Goal: Information Seeking & Learning: Learn about a topic

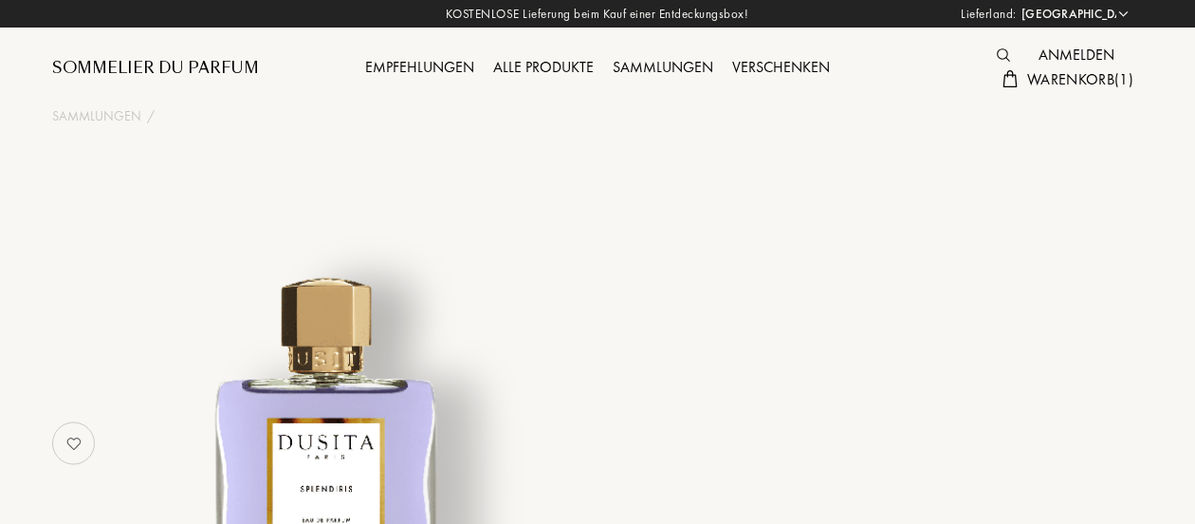
select select "DE"
select select "3"
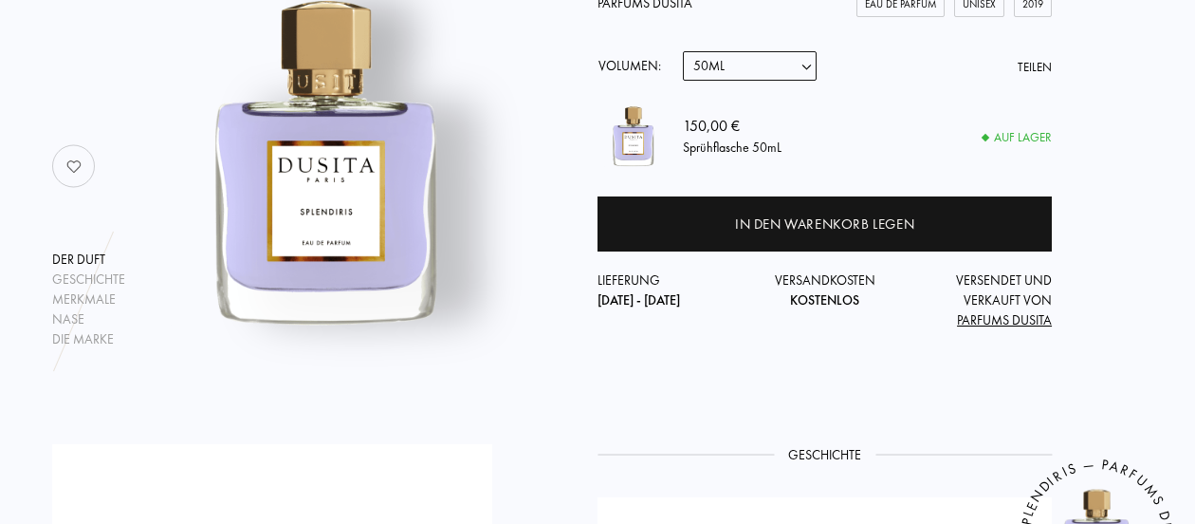
scroll to position [278, 0]
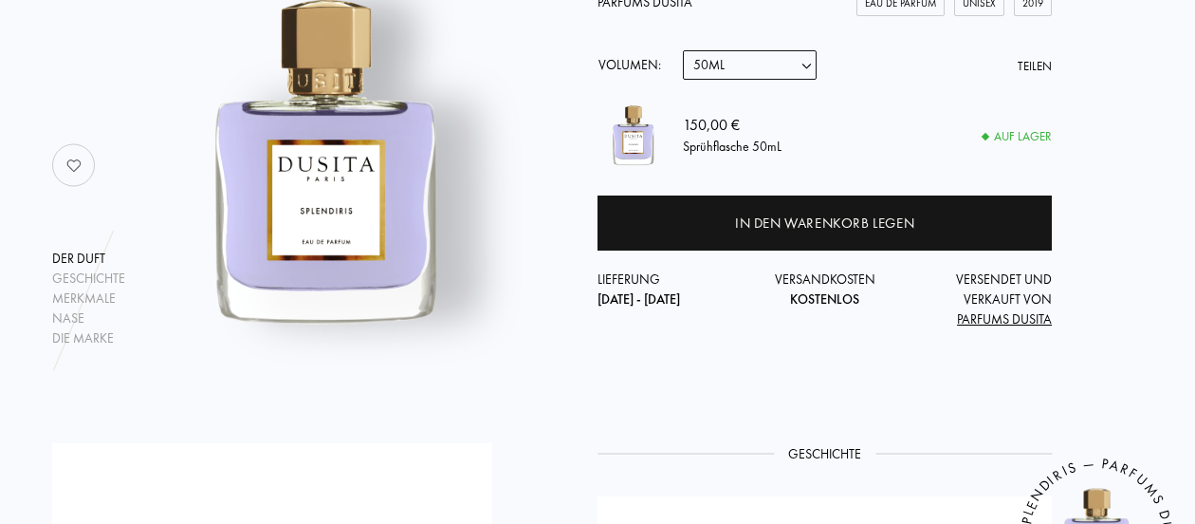
click at [811, 65] on select "Probe 15mL 22.5mL (3 * 7.5mL) 50mL" at bounding box center [750, 64] width 134 height 29
click at [446, 305] on img at bounding box center [324, 155] width 385 height 385
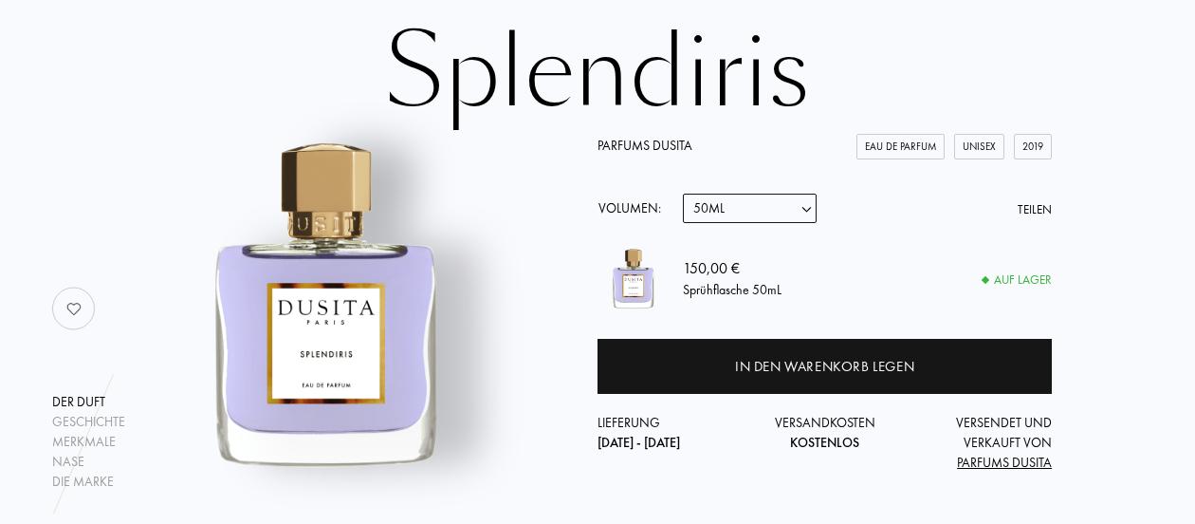
scroll to position [133, 0]
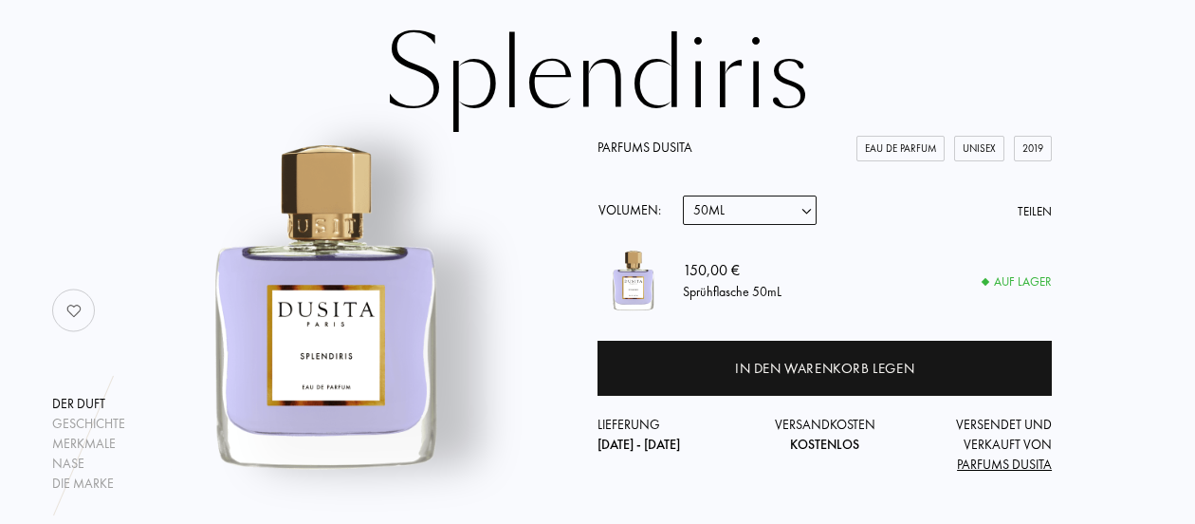
click at [1001, 469] on span "Parfums Dusita" at bounding box center [1004, 463] width 95 height 17
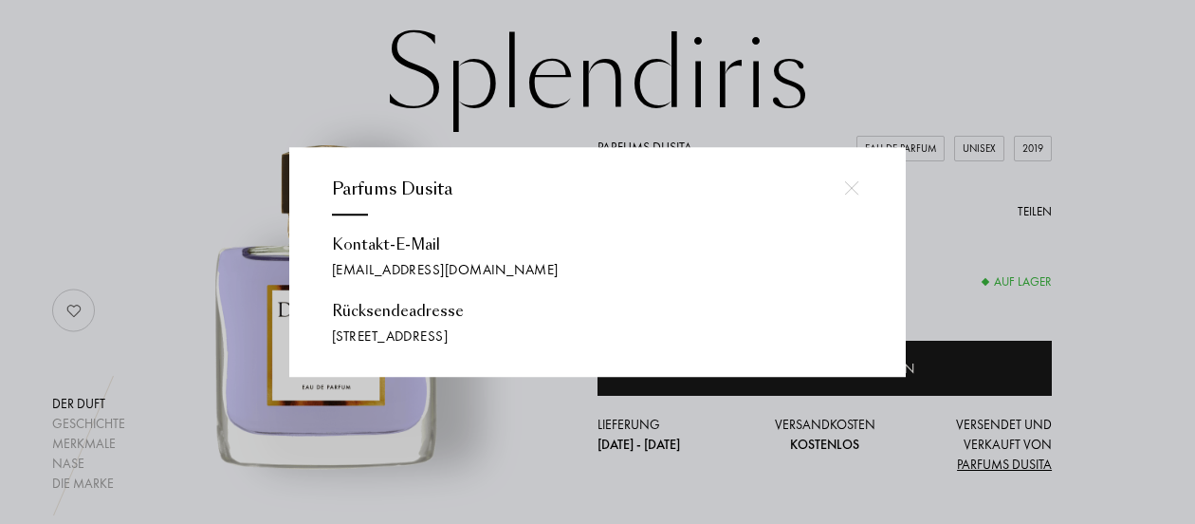
click at [67, 150] on div at bounding box center [600, 262] width 1201 height 524
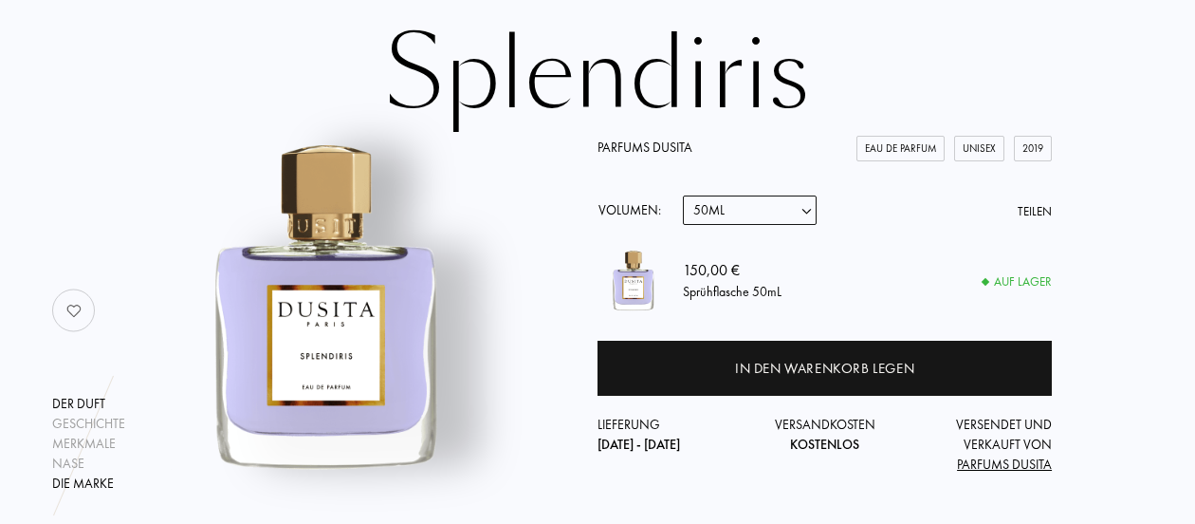
click at [84, 487] on div "Die Marke" at bounding box center [88, 483] width 73 height 20
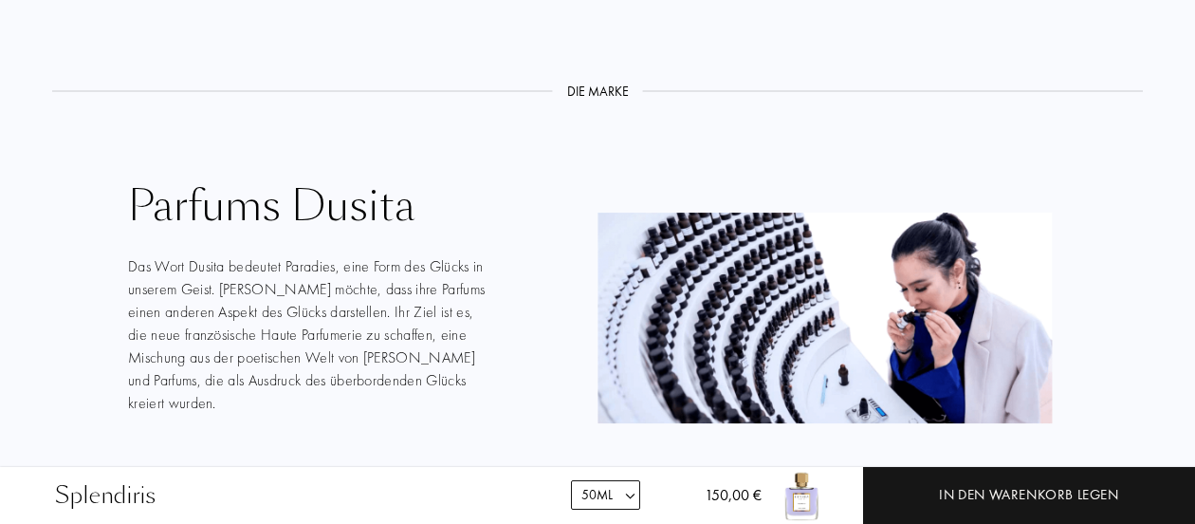
scroll to position [2888, 0]
click at [247, 466] on div "Alle Düfte von Parfums Dusita" at bounding box center [310, 477] width 364 height 22
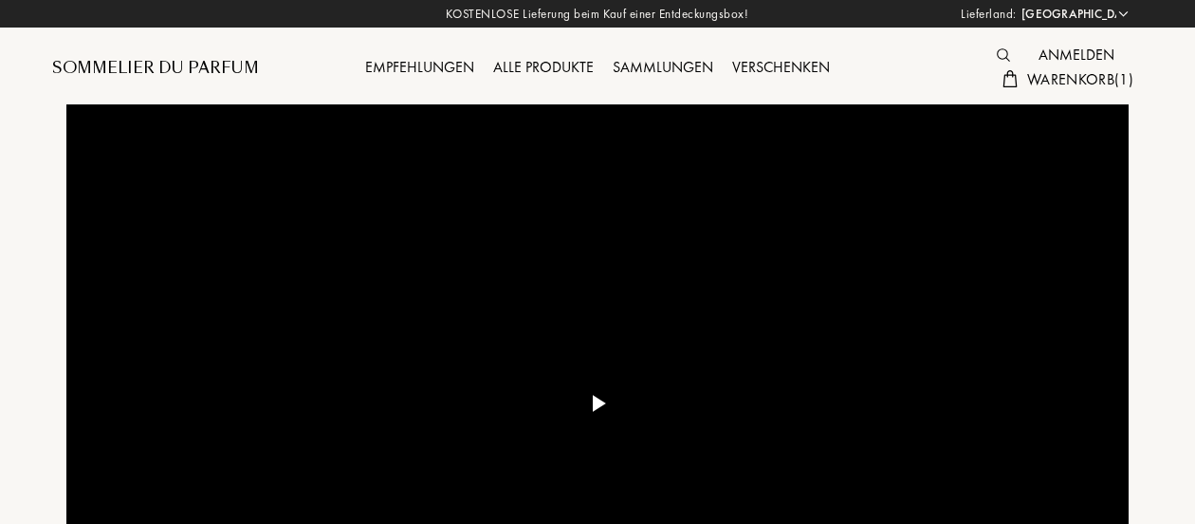
select select "DE"
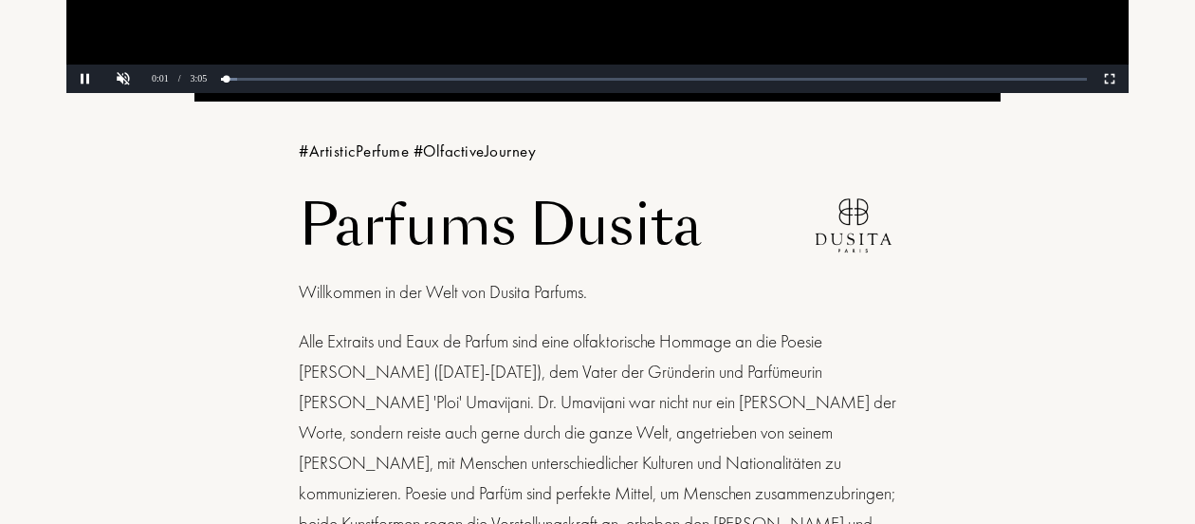
scroll to position [626, 0]
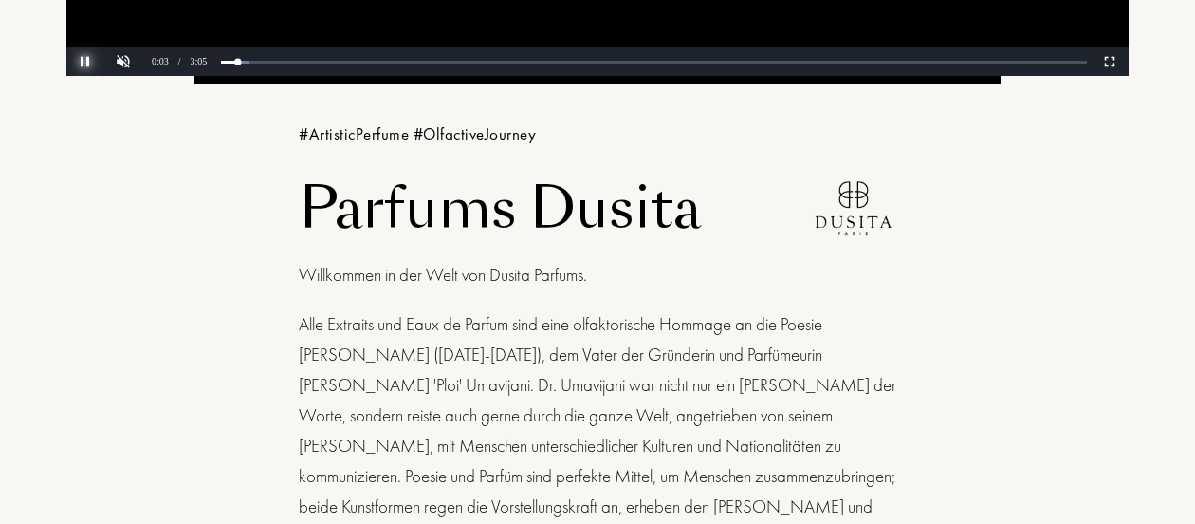
click at [85, 64] on button "Pause" at bounding box center [85, 61] width 38 height 28
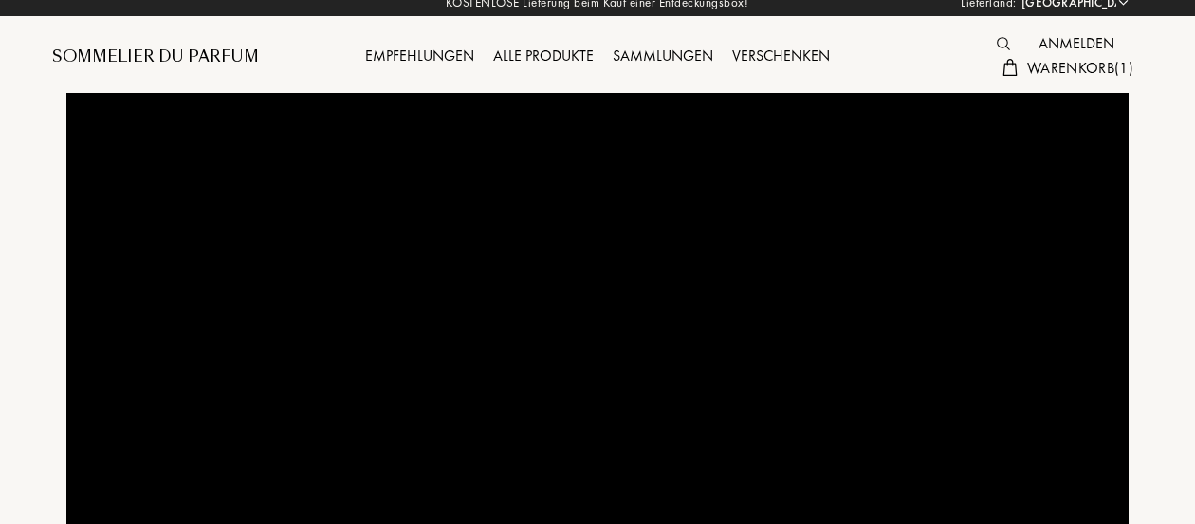
scroll to position [0, 0]
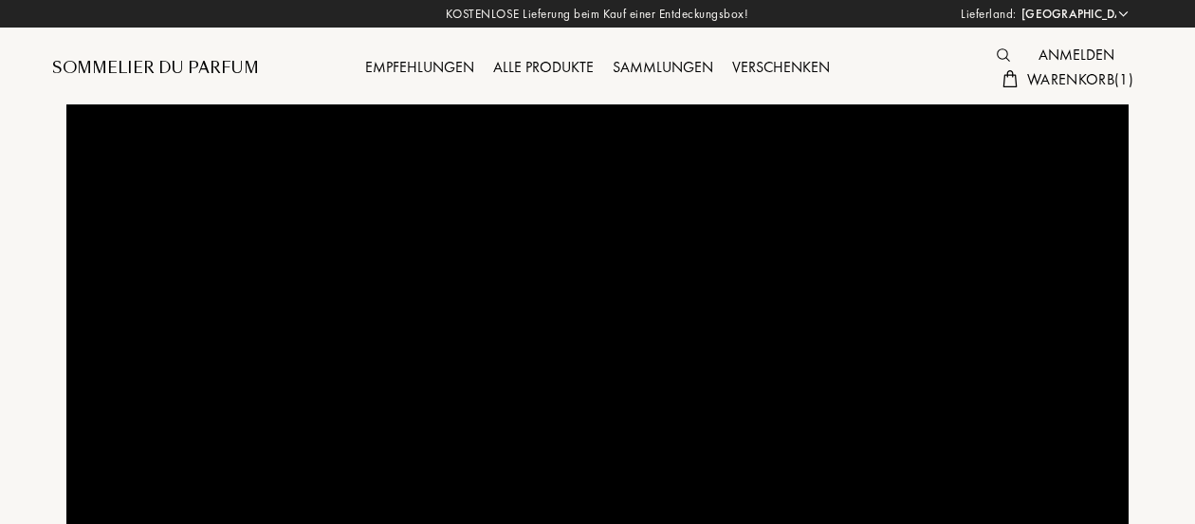
click at [670, 67] on div "Sammlungen" at bounding box center [663, 68] width 120 height 25
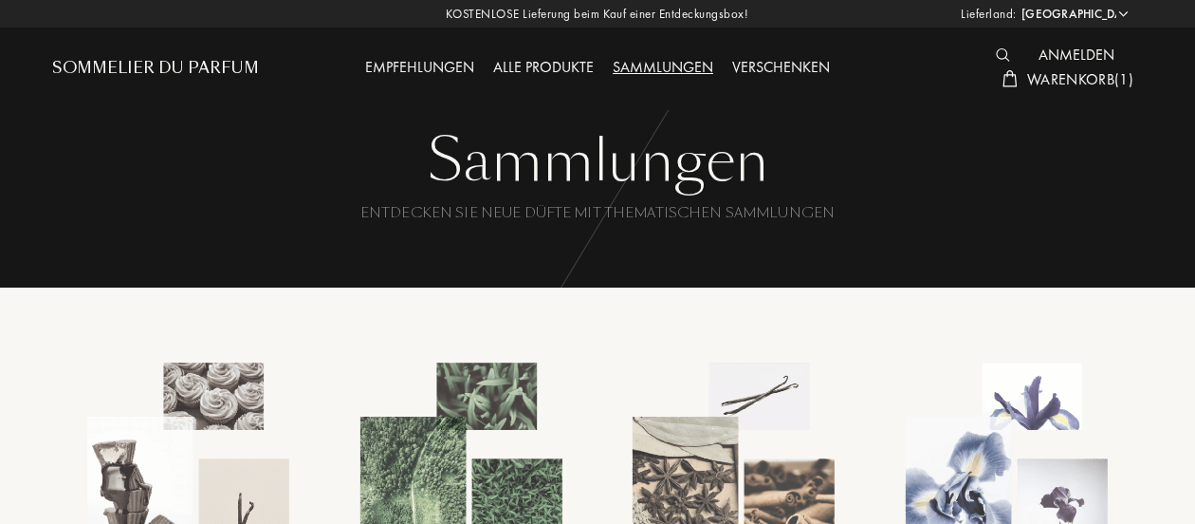
select select "DE"
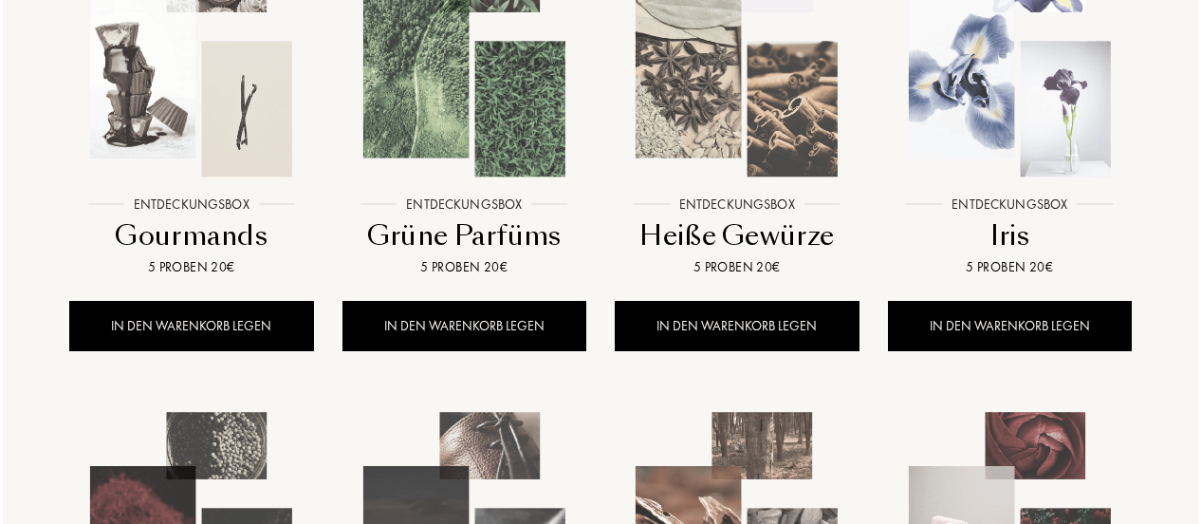
scroll to position [411, 0]
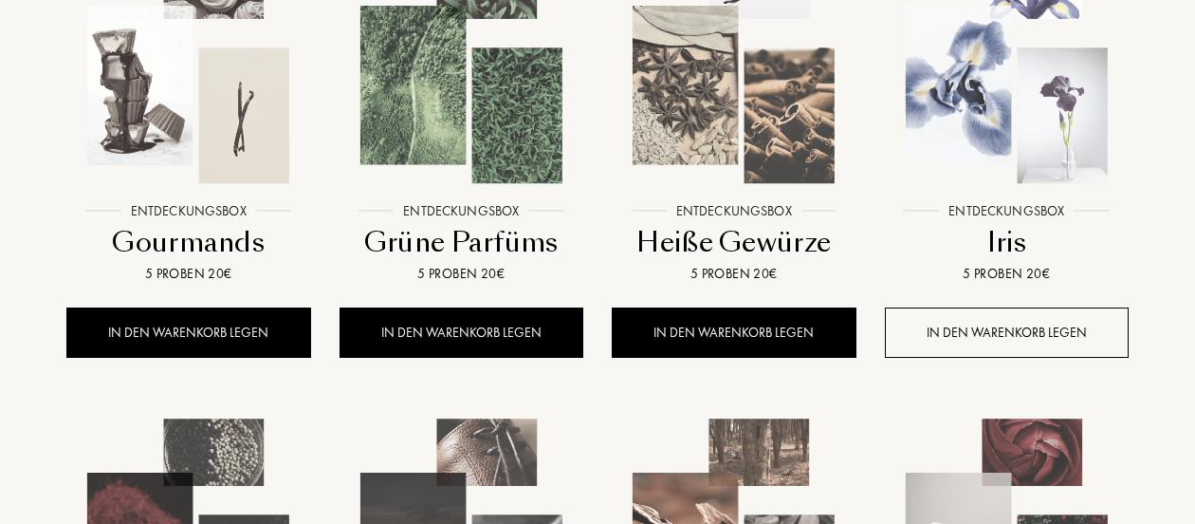
click at [1006, 339] on div "IN DEN WARENKORB LEGEN" at bounding box center [1007, 332] width 245 height 50
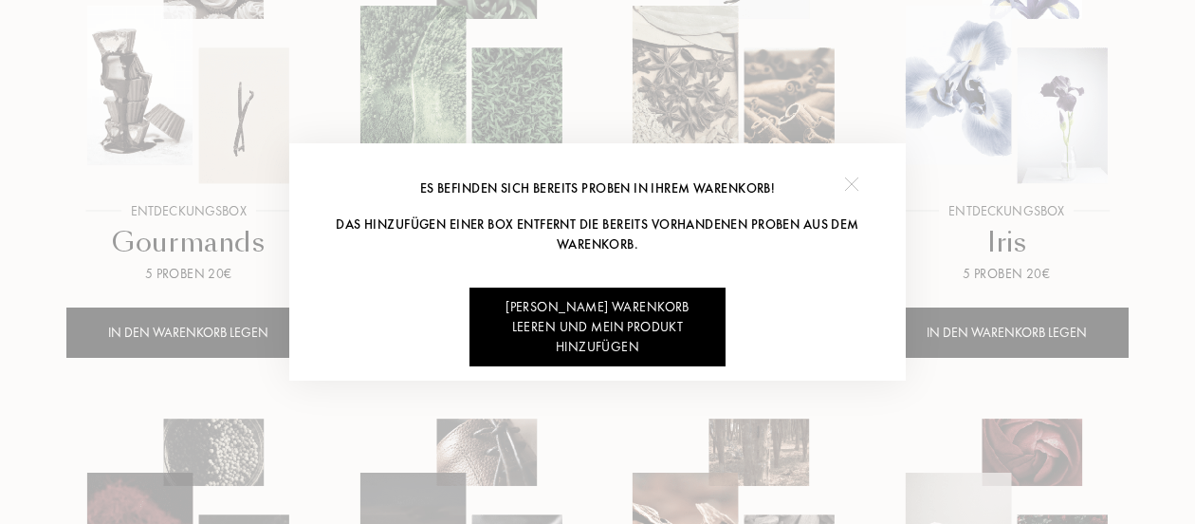
click at [846, 182] on img at bounding box center [851, 183] width 14 height 14
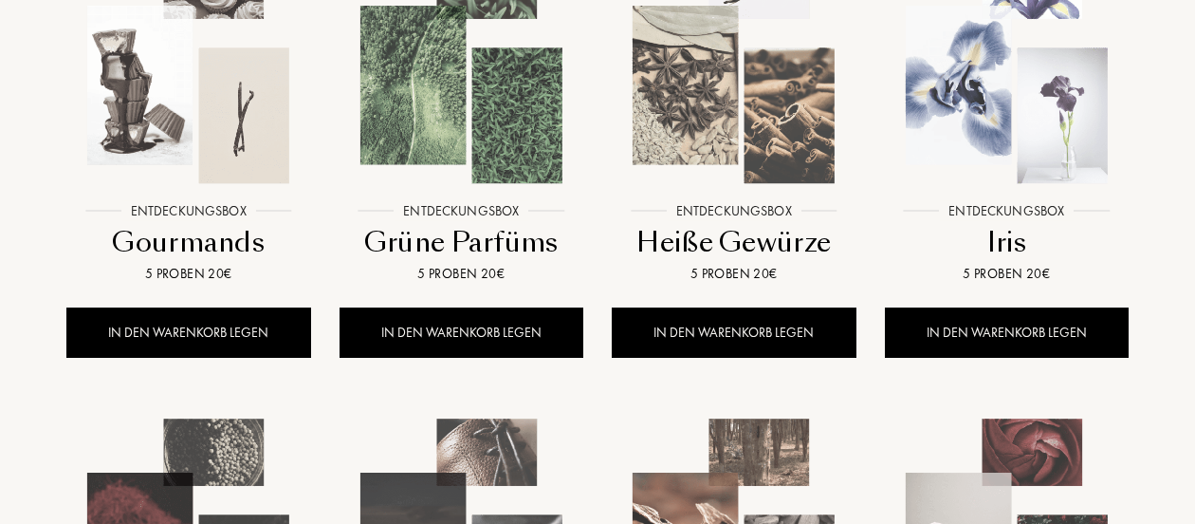
click at [1008, 125] on img at bounding box center [1007, 68] width 246 height 246
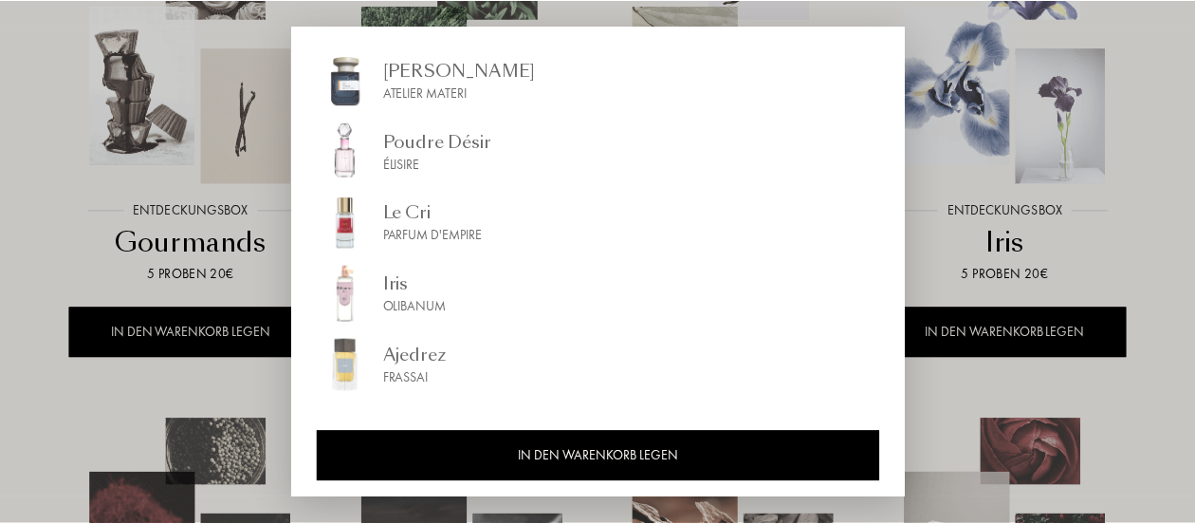
scroll to position [336, 0]
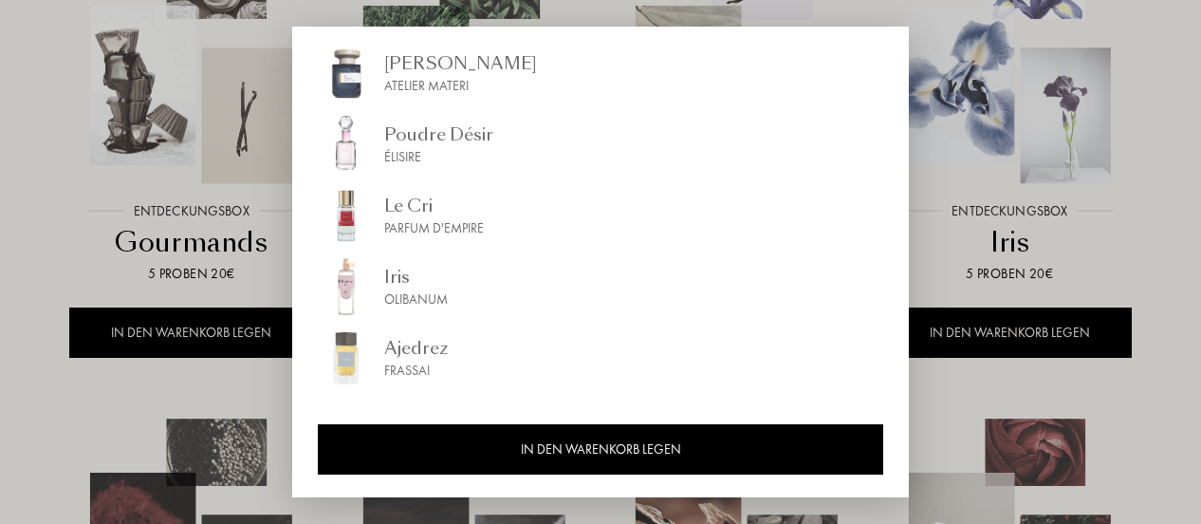
click at [1178, 396] on div at bounding box center [600, 262] width 1201 height 524
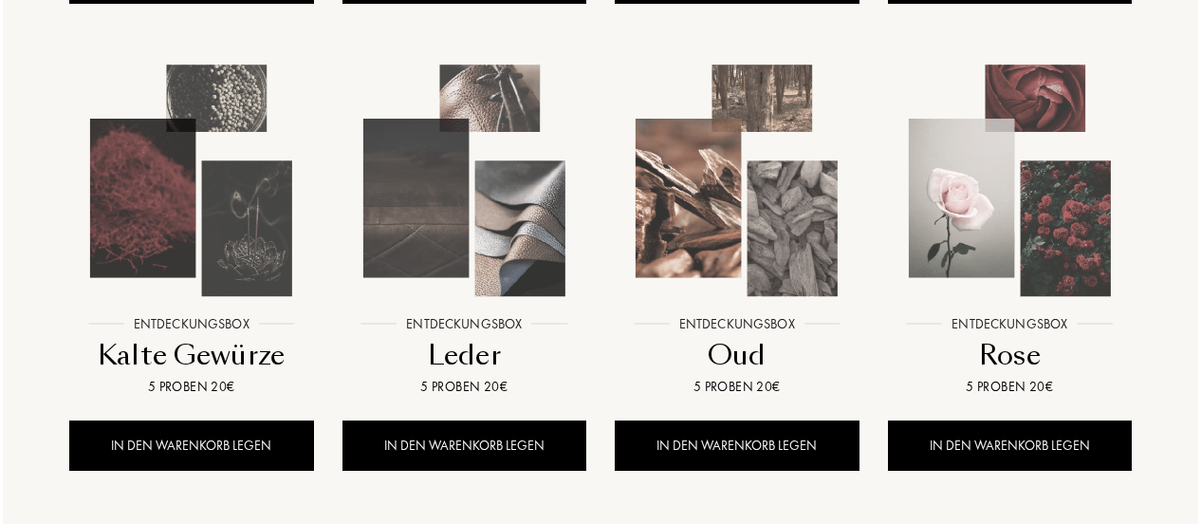
scroll to position [771, 0]
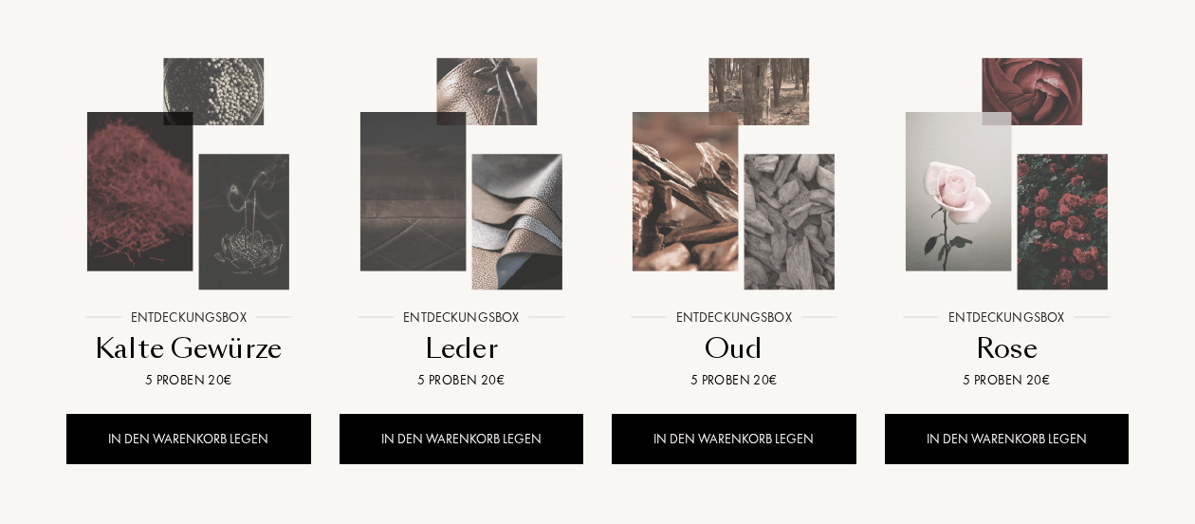
click at [230, 227] on img at bounding box center [188, 174] width 246 height 246
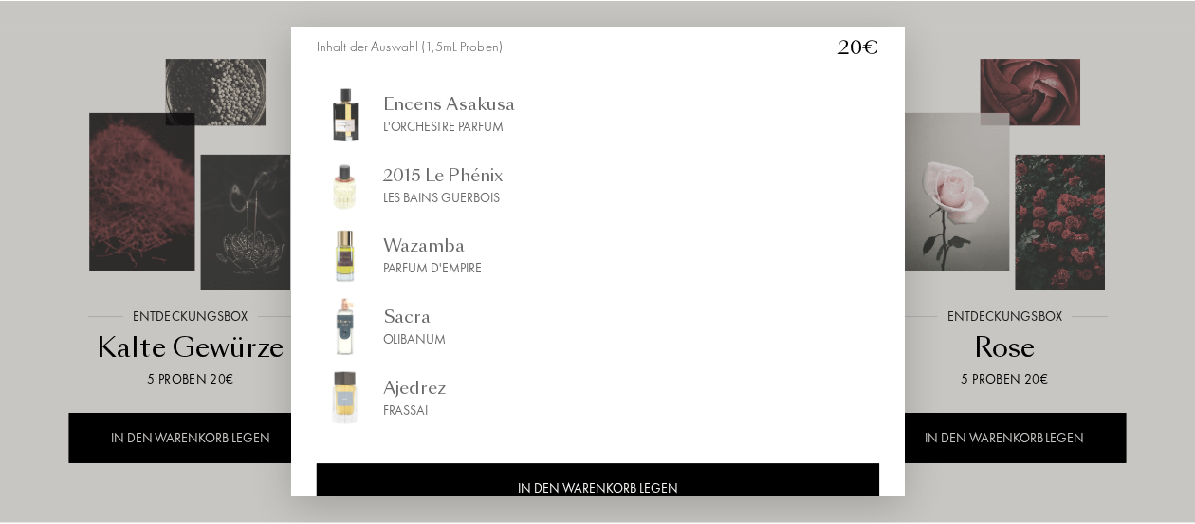
scroll to position [336, 0]
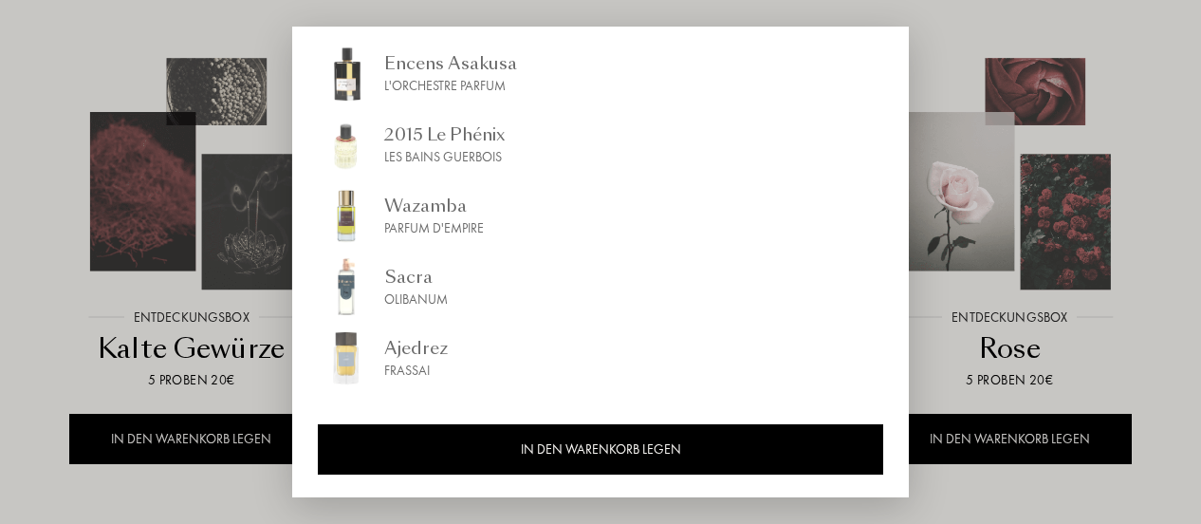
click at [19, 376] on div at bounding box center [600, 262] width 1201 height 524
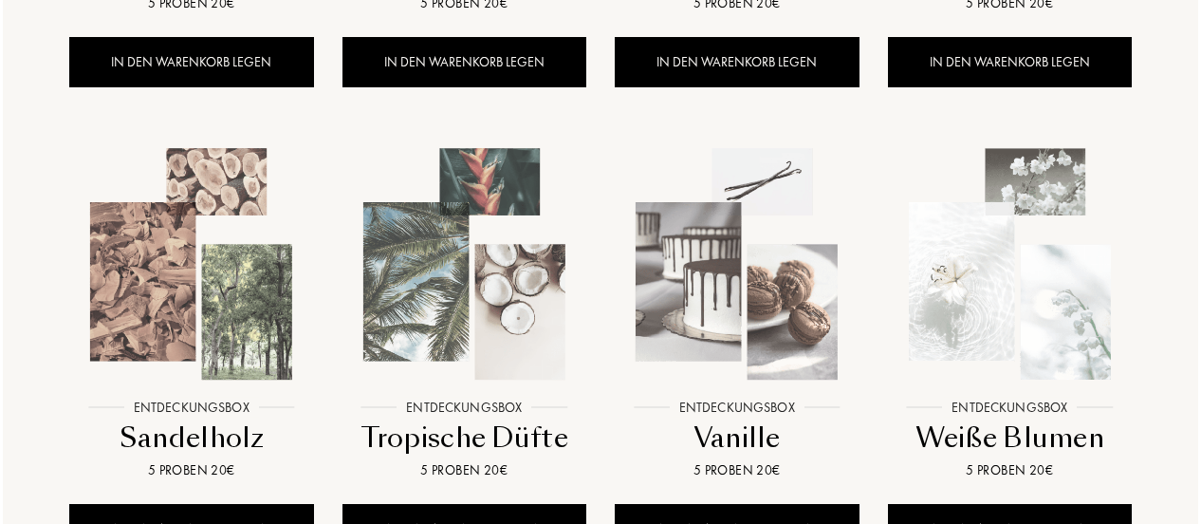
scroll to position [1151, 0]
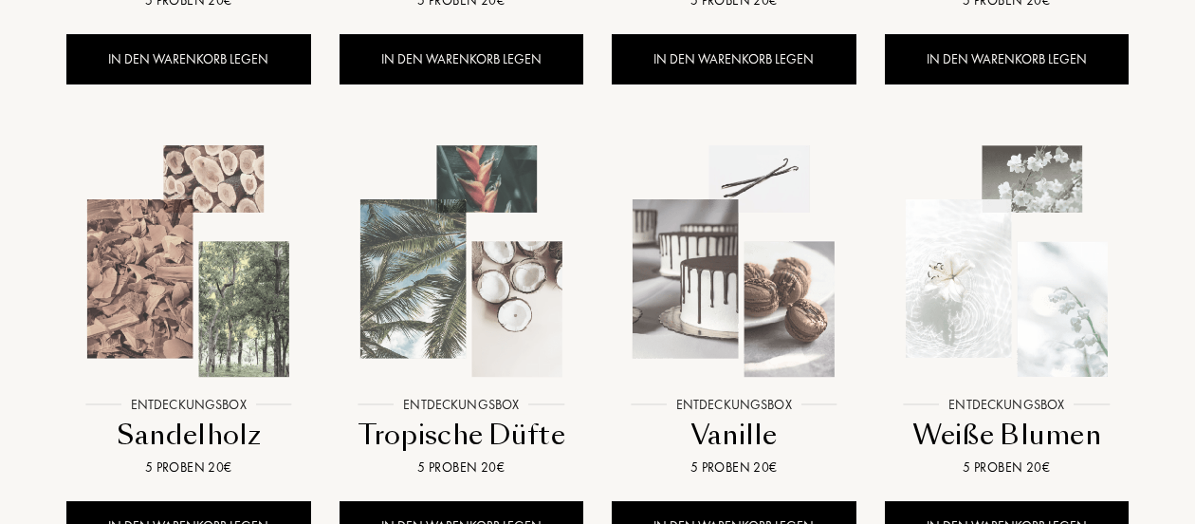
click at [1024, 340] on img at bounding box center [1007, 262] width 246 height 246
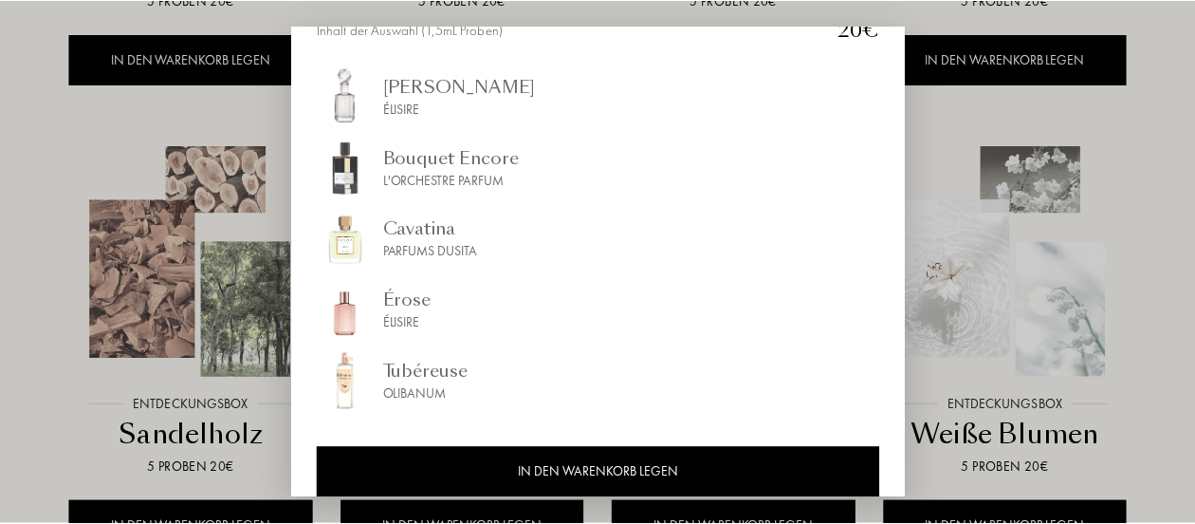
scroll to position [316, 0]
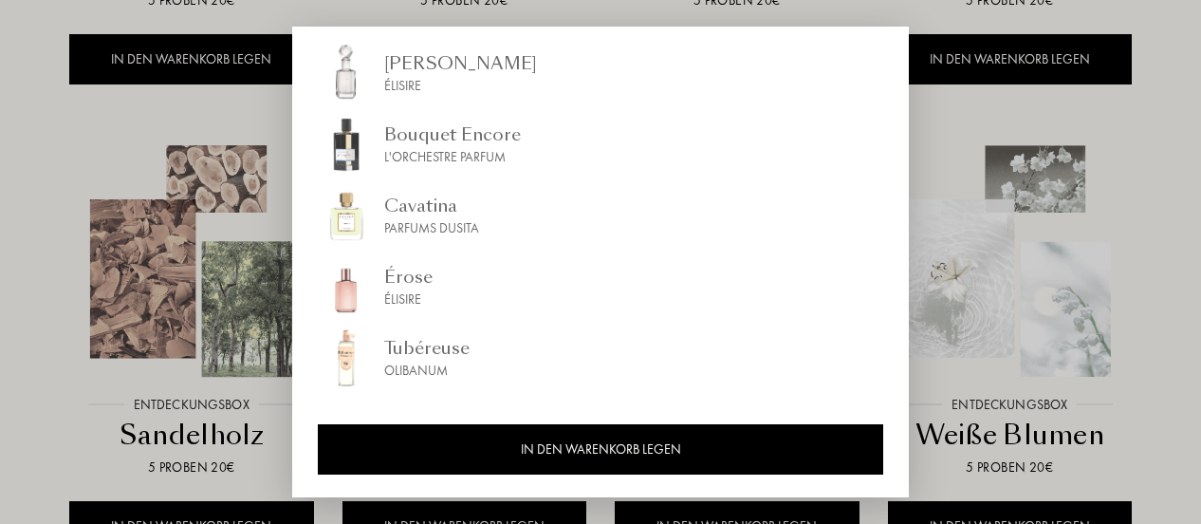
click at [1167, 322] on div at bounding box center [600, 262] width 1201 height 524
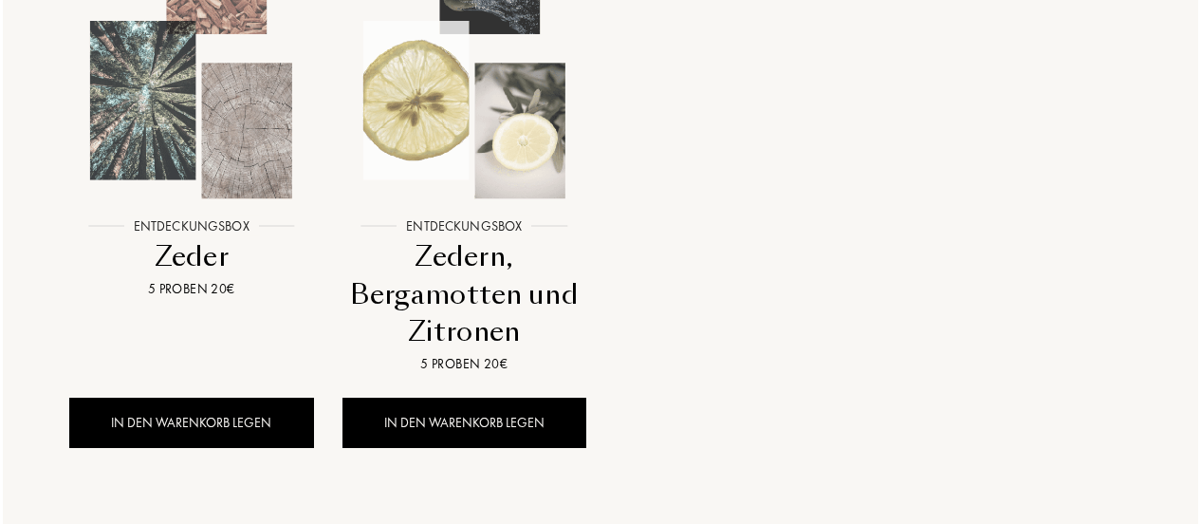
scroll to position [1803, 0]
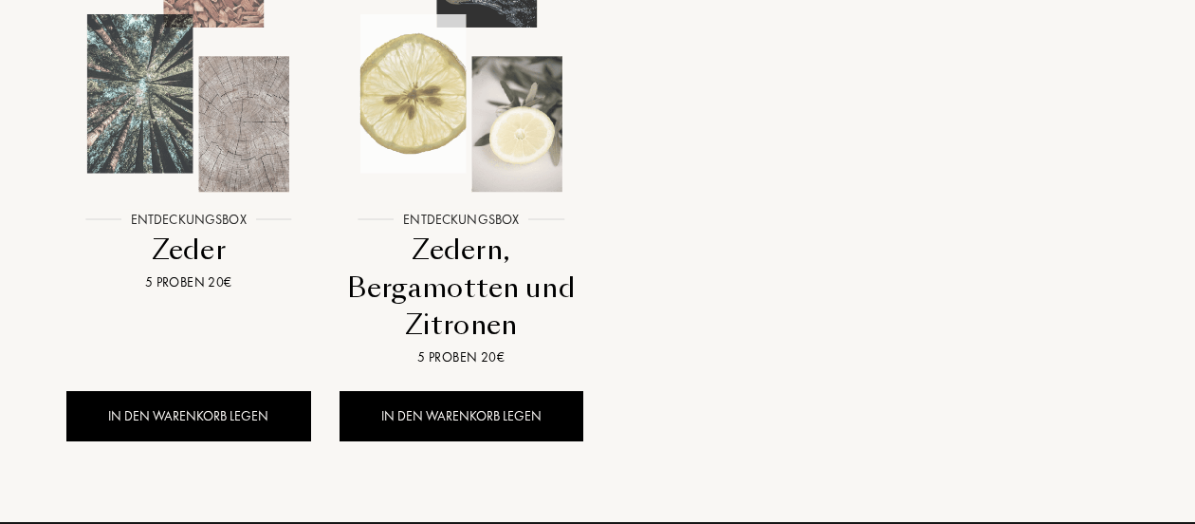
click at [480, 180] on img at bounding box center [462, 77] width 246 height 246
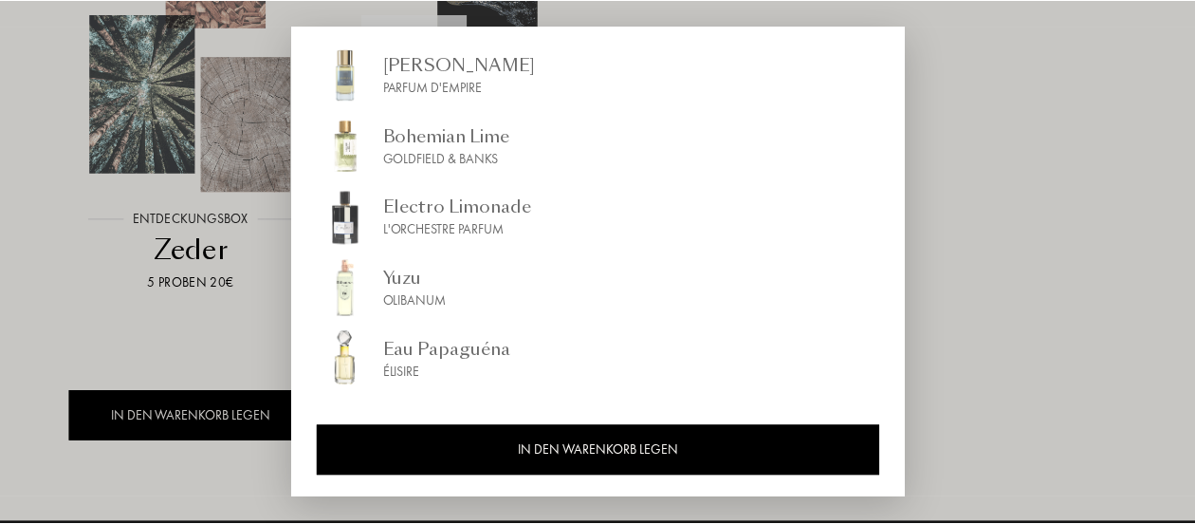
scroll to position [316, 0]
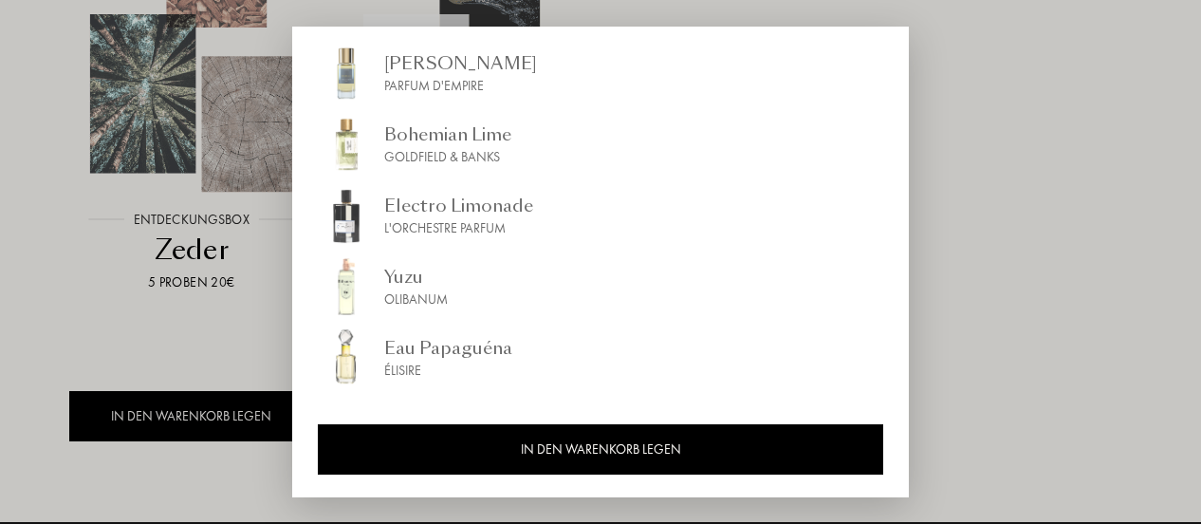
click at [1085, 185] on div at bounding box center [600, 262] width 1201 height 524
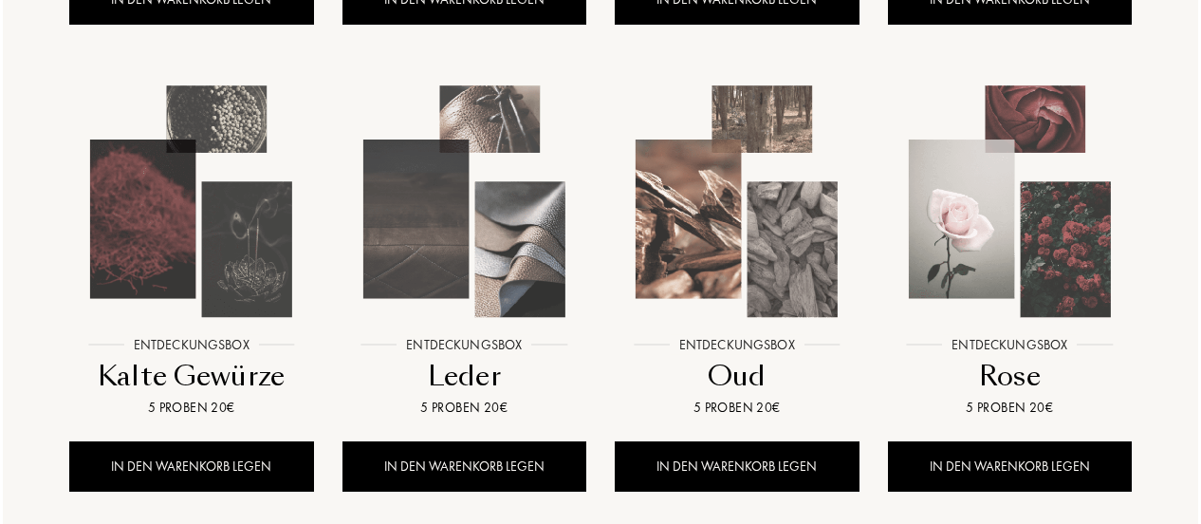
scroll to position [683, 0]
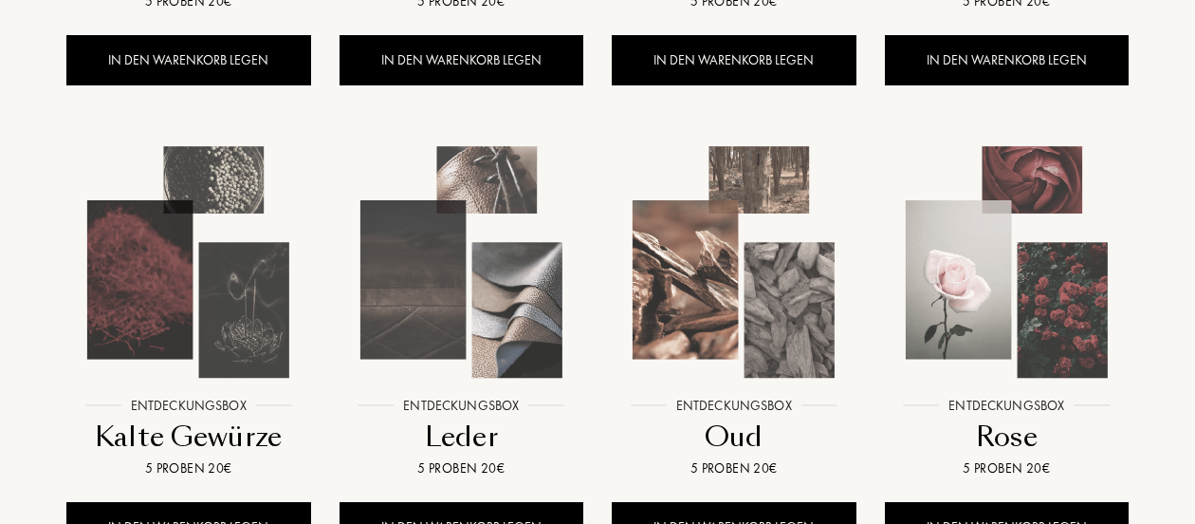
click at [224, 212] on img at bounding box center [188, 262] width 246 height 246
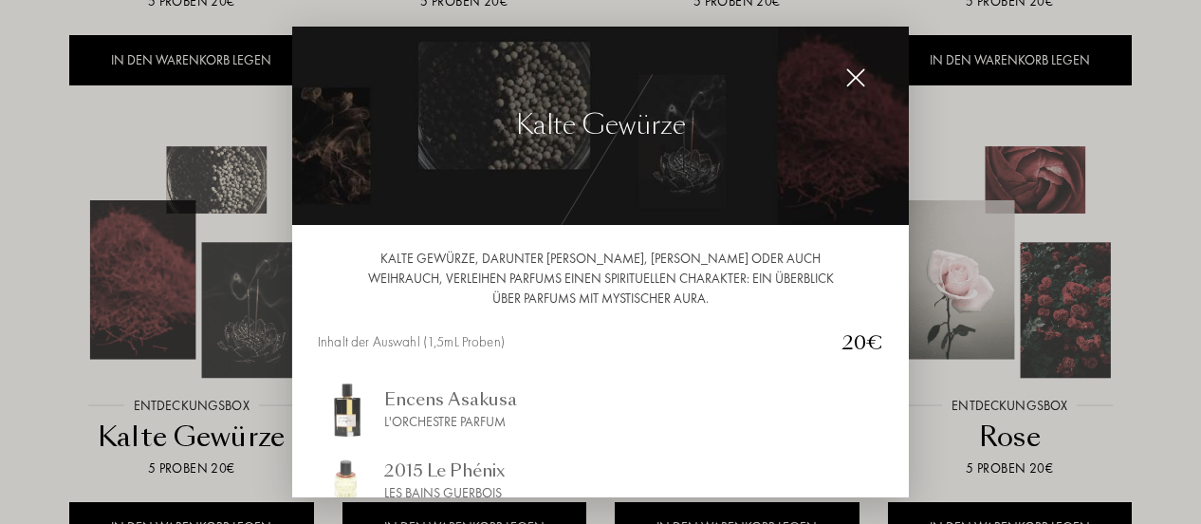
click at [22, 161] on div at bounding box center [600, 262] width 1201 height 524
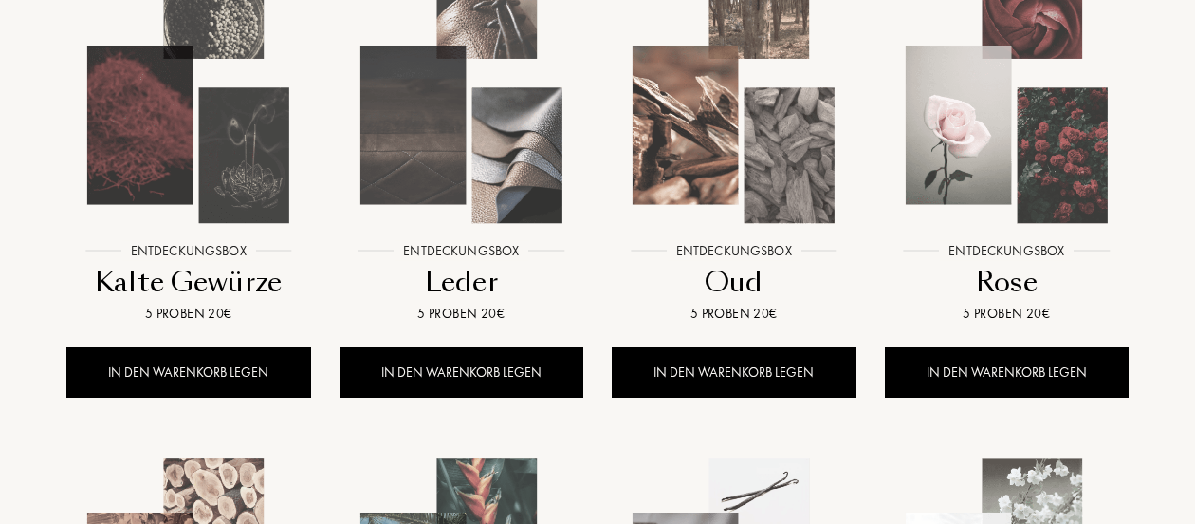
scroll to position [0, 0]
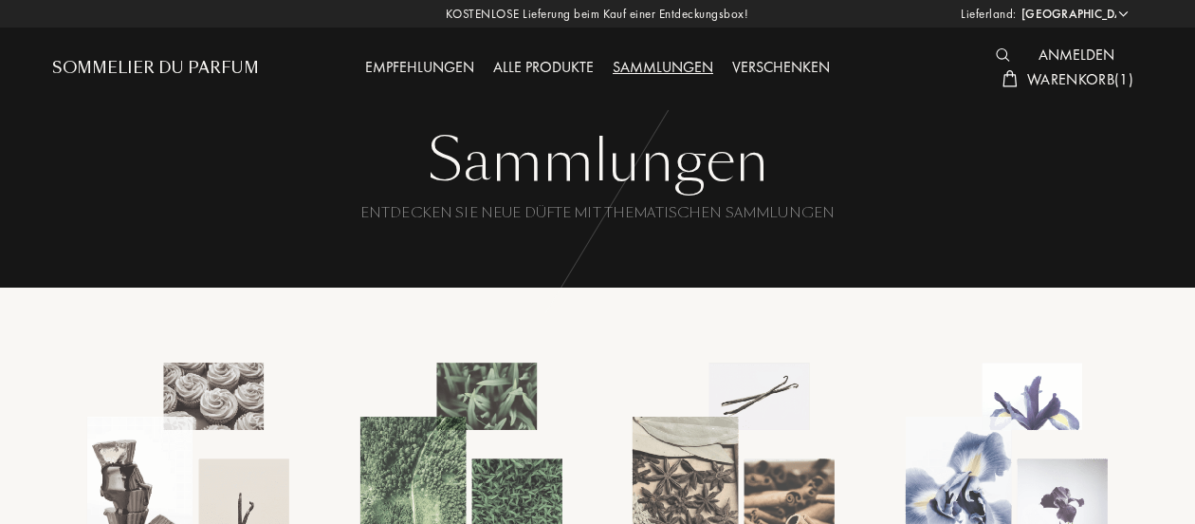
click at [418, 71] on div "Empfehlungen" at bounding box center [420, 68] width 128 height 25
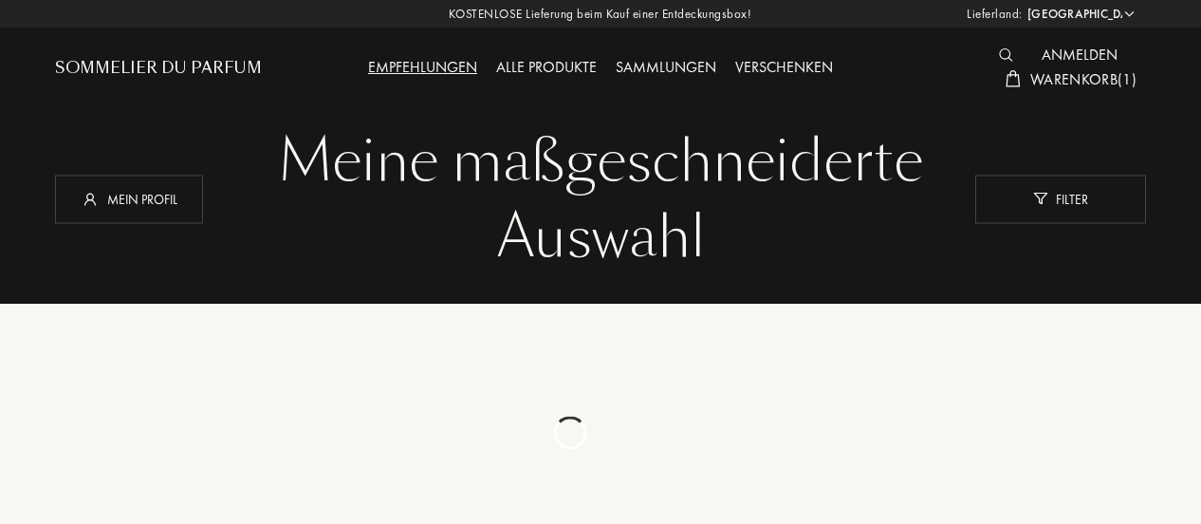
select select "DE"
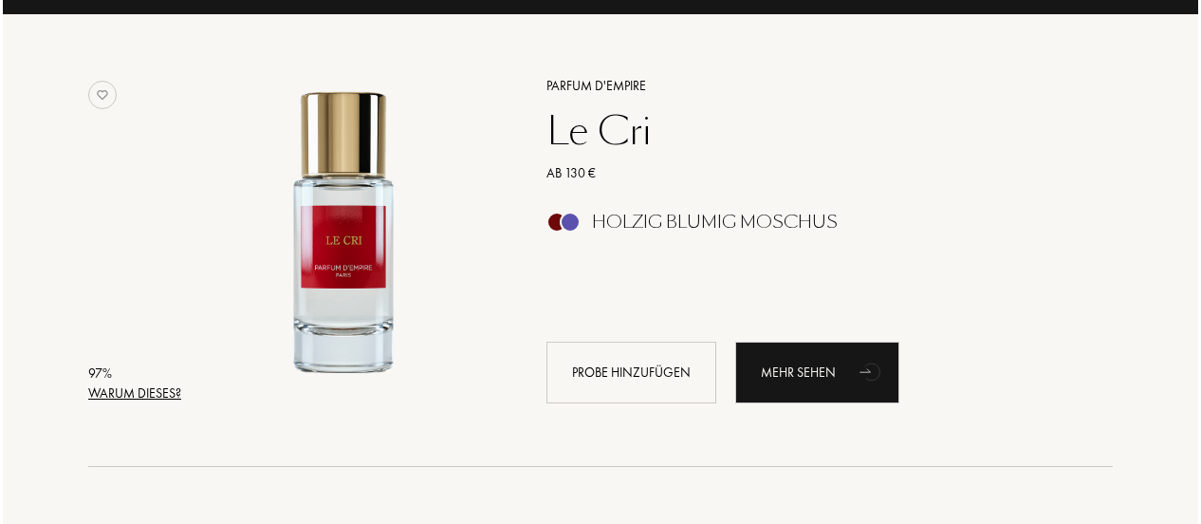
scroll to position [290, 0]
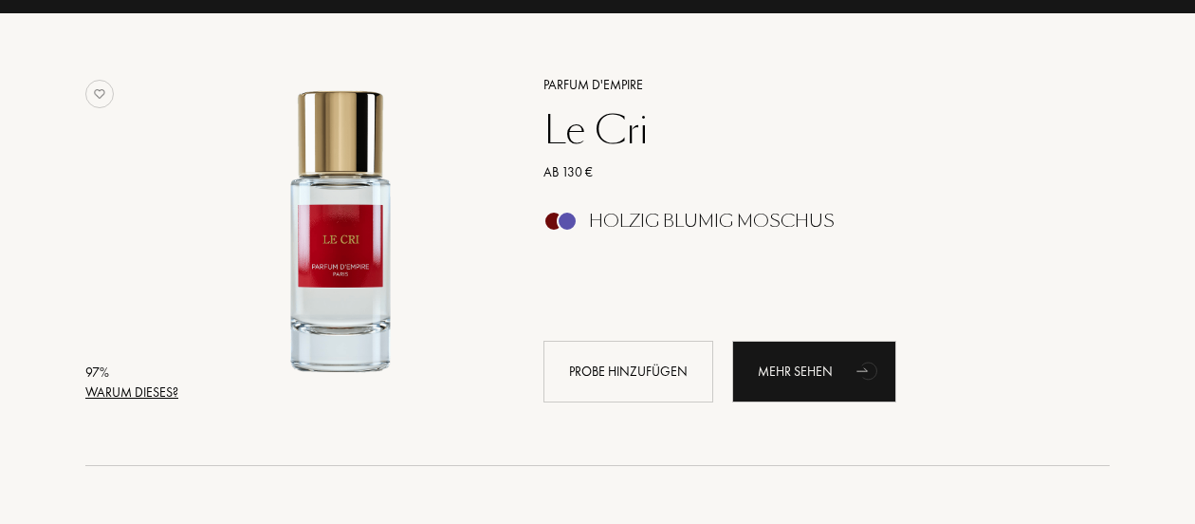
click at [130, 392] on div "Warum dieses?" at bounding box center [131, 392] width 93 height 20
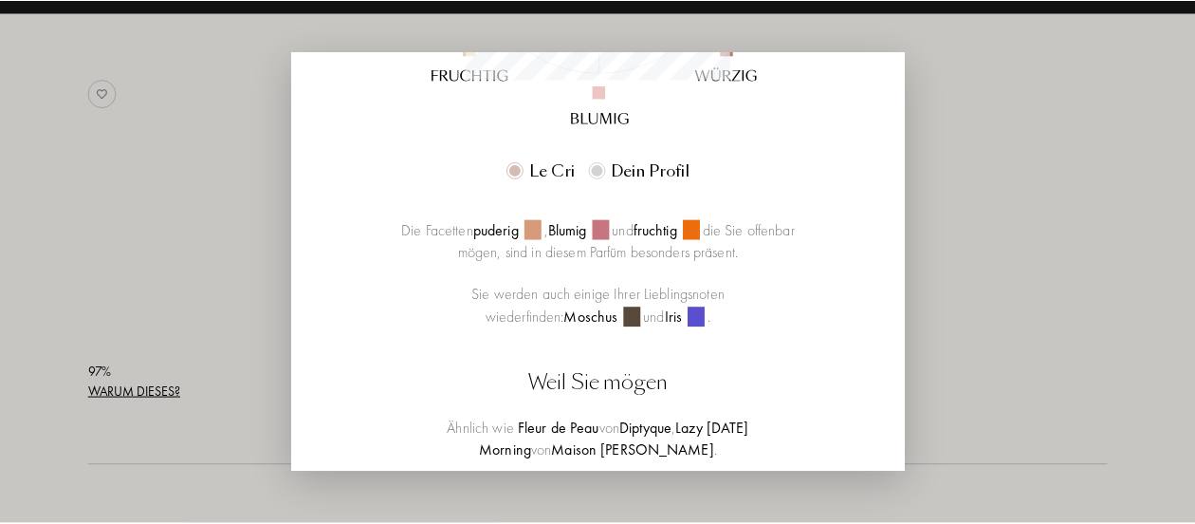
scroll to position [518, 0]
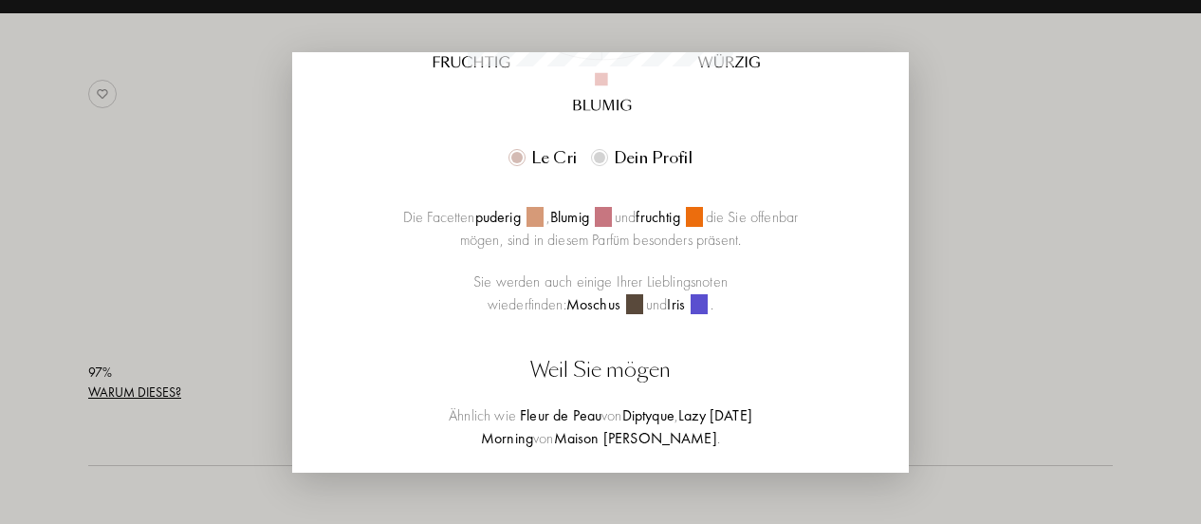
click at [643, 294] on span at bounding box center [634, 304] width 17 height 20
click at [1061, 266] on div at bounding box center [600, 262] width 1201 height 524
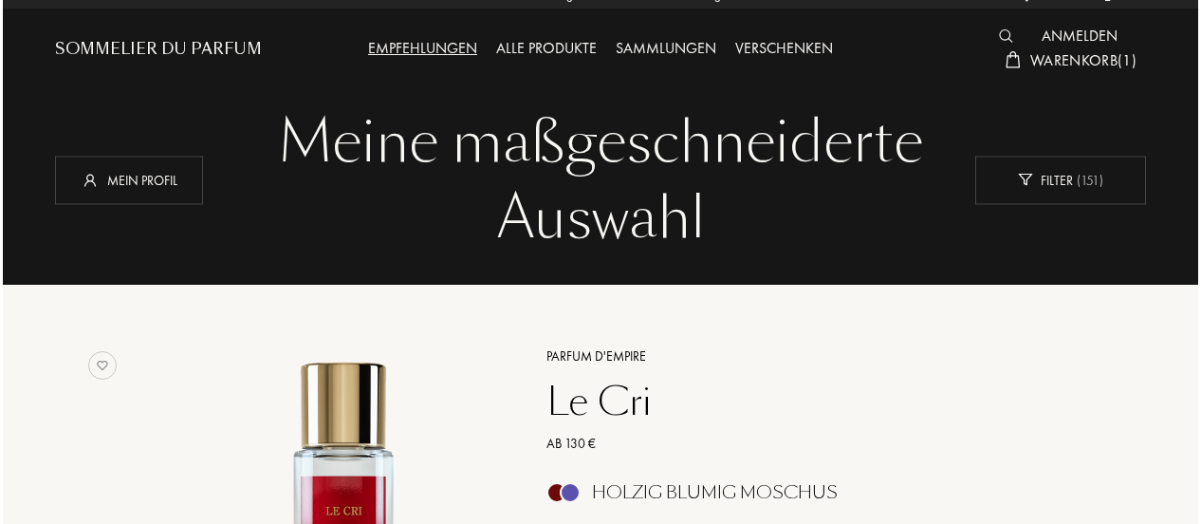
scroll to position [0, 0]
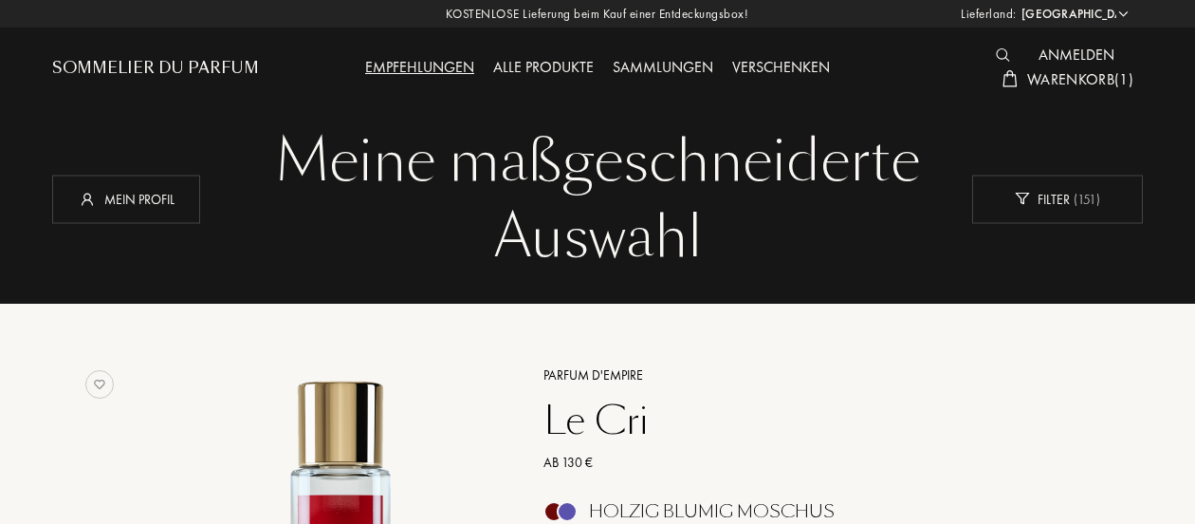
click at [1002, 55] on img at bounding box center [1003, 54] width 14 height 13
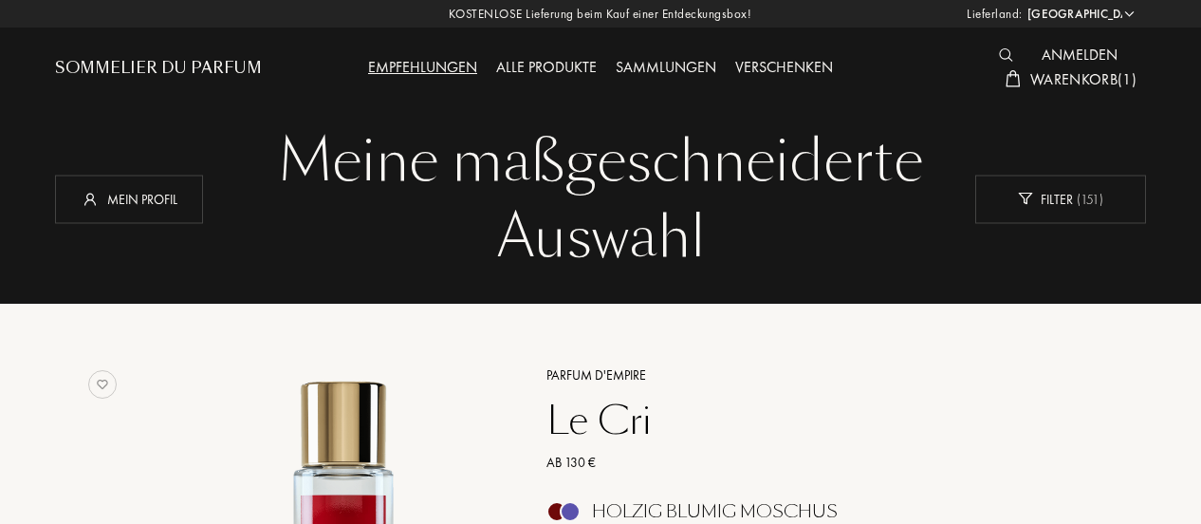
scroll to position [1, 0]
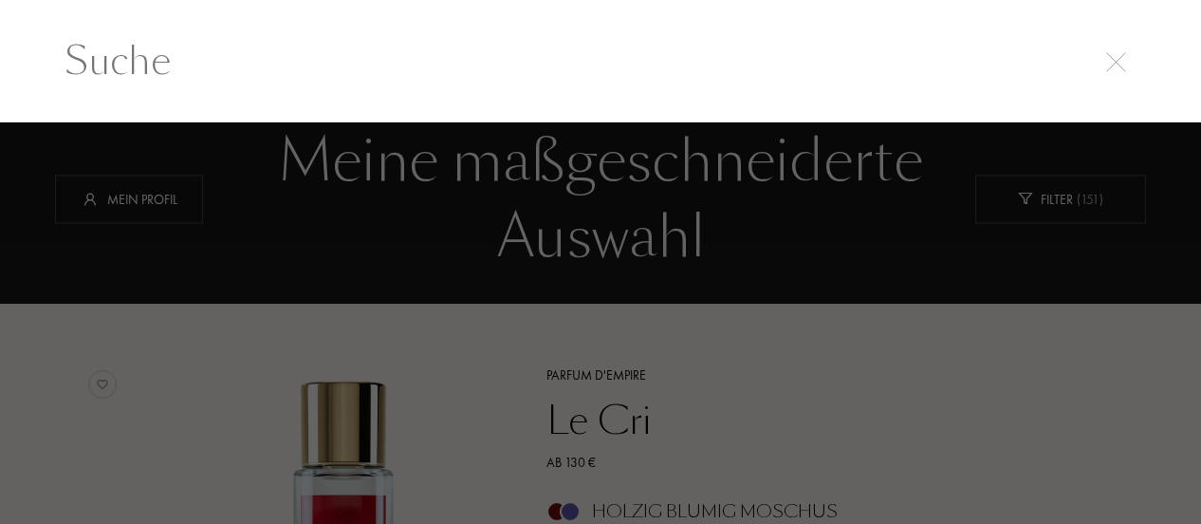
click at [395, 49] on input "text" at bounding box center [601, 60] width 1148 height 57
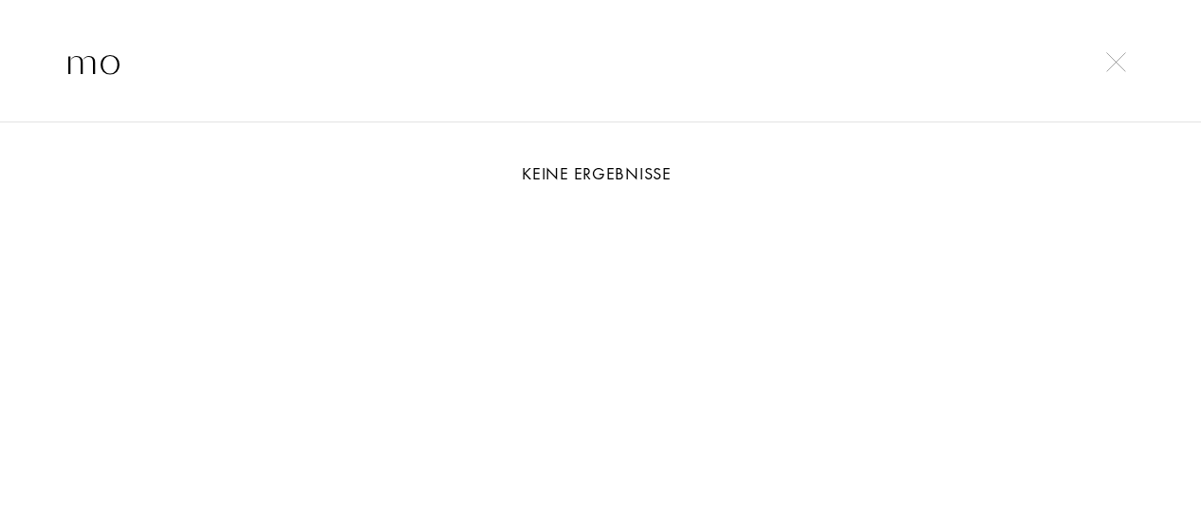
type input "m"
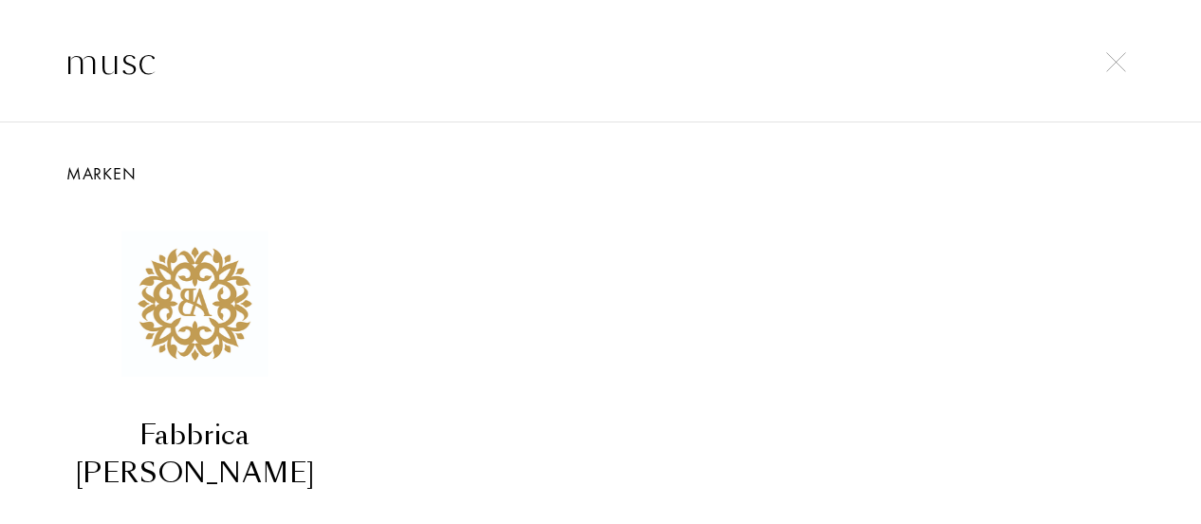
type input "musc"
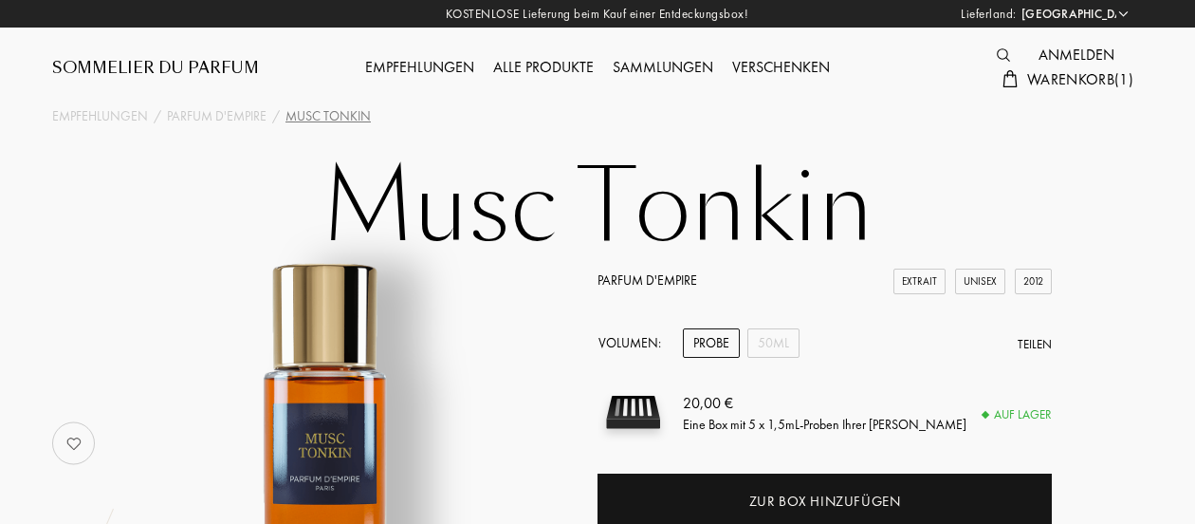
select select "DE"
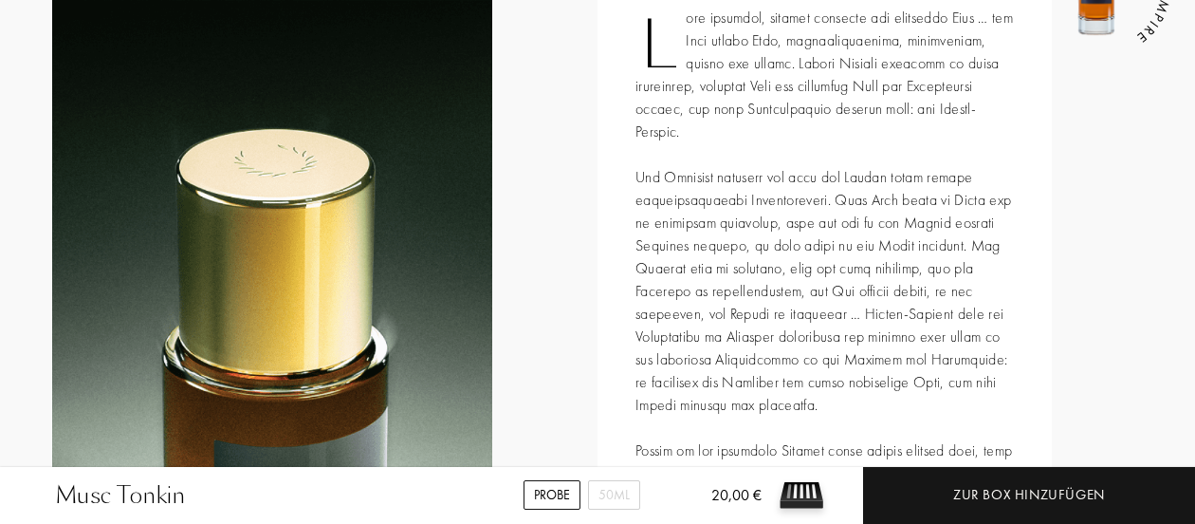
scroll to position [835, 0]
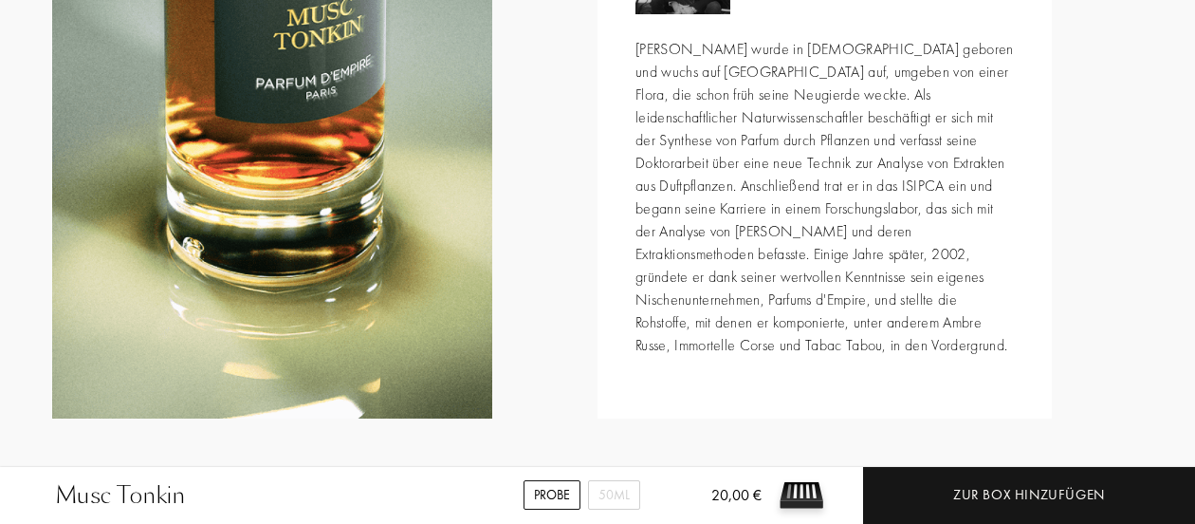
scroll to position [2296, 0]
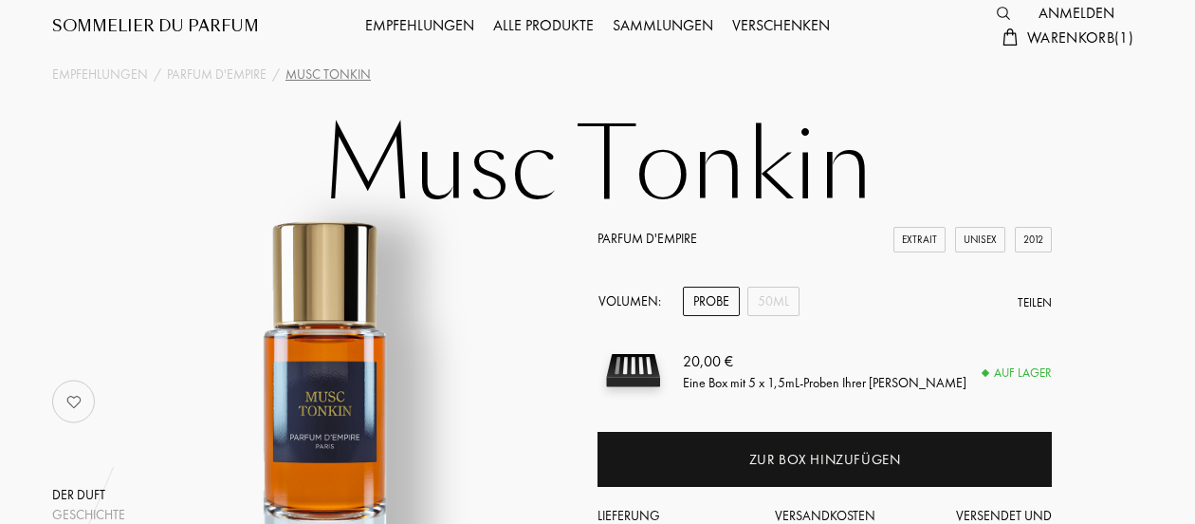
scroll to position [0, 0]
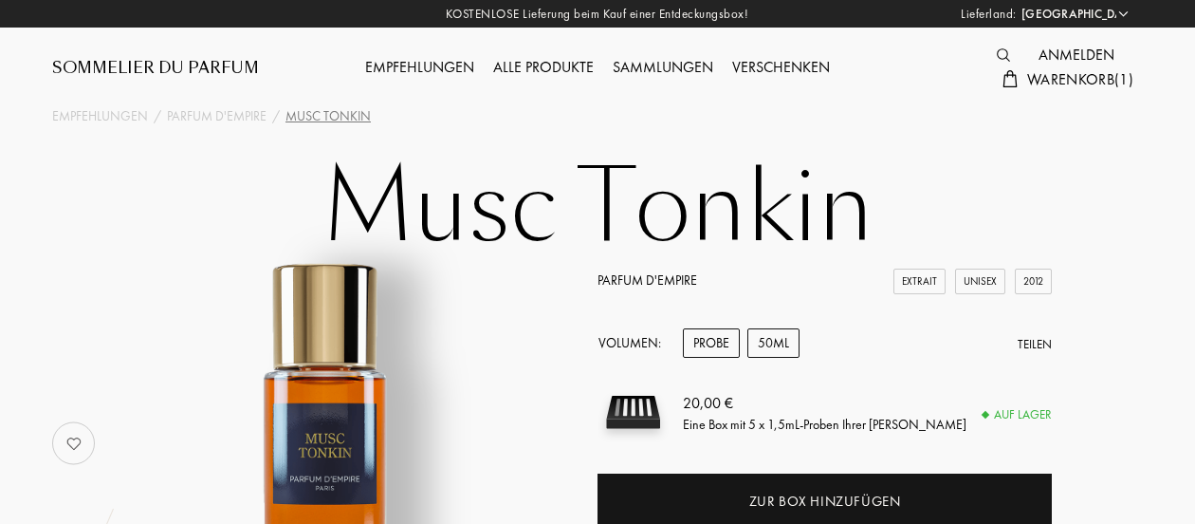
click at [771, 342] on div "50mL" at bounding box center [774, 342] width 52 height 29
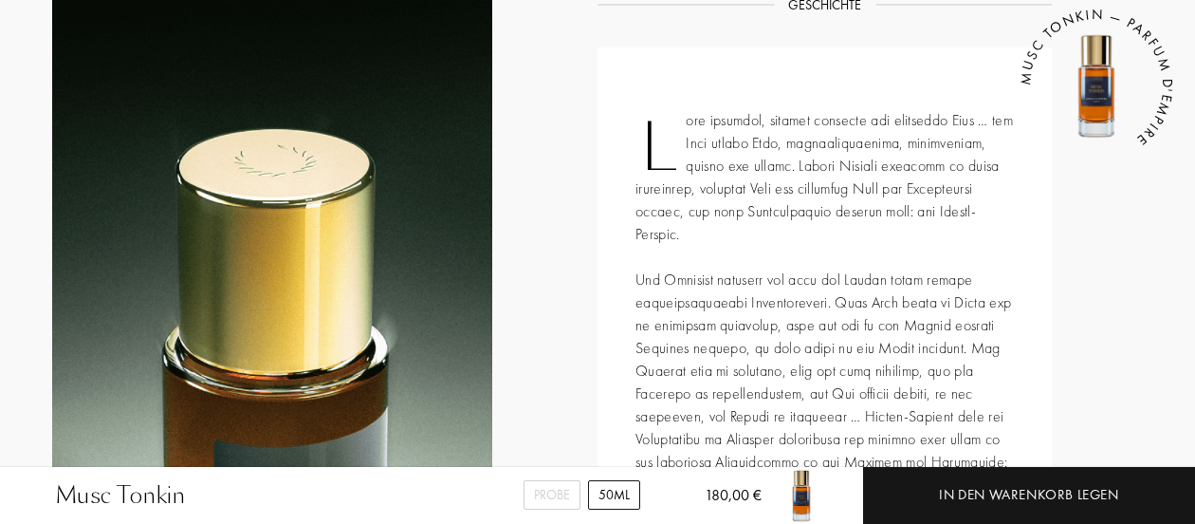
click at [156, 324] on div at bounding box center [272, 452] width 440 height 905
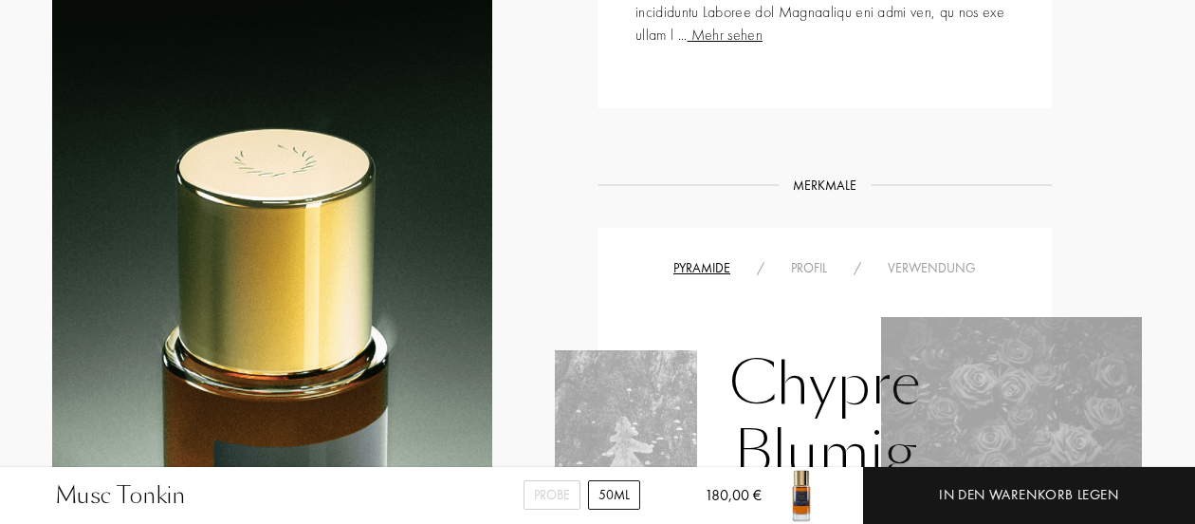
scroll to position [1290, 0]
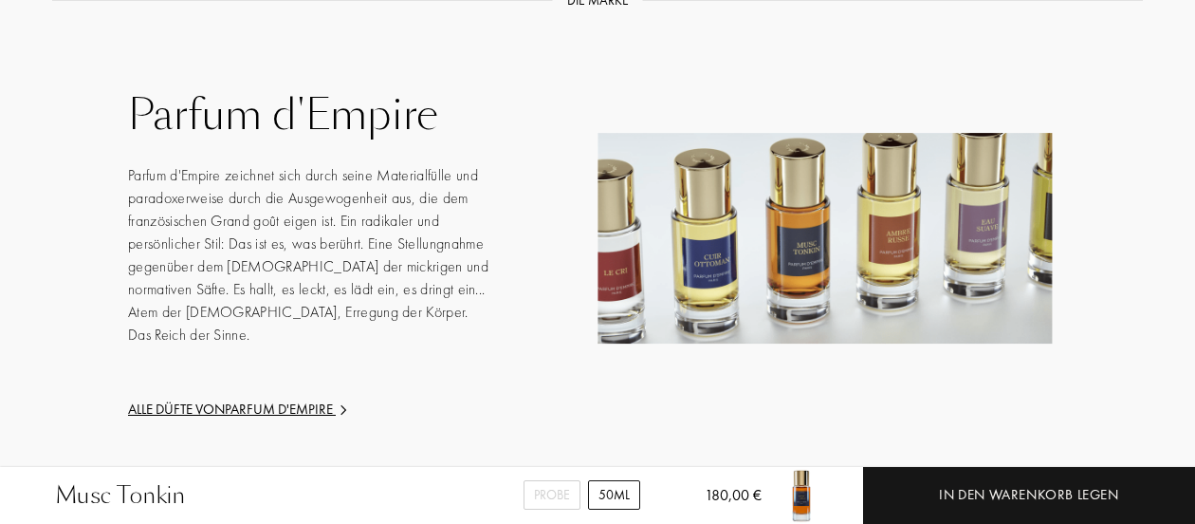
click at [805, 271] on img at bounding box center [825, 239] width 454 height 211
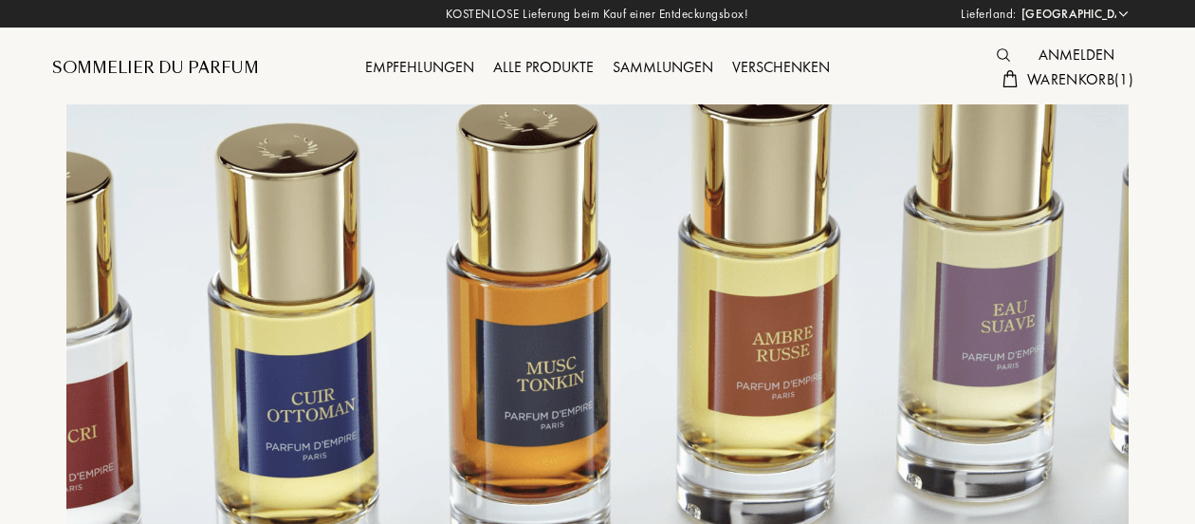
select select "DE"
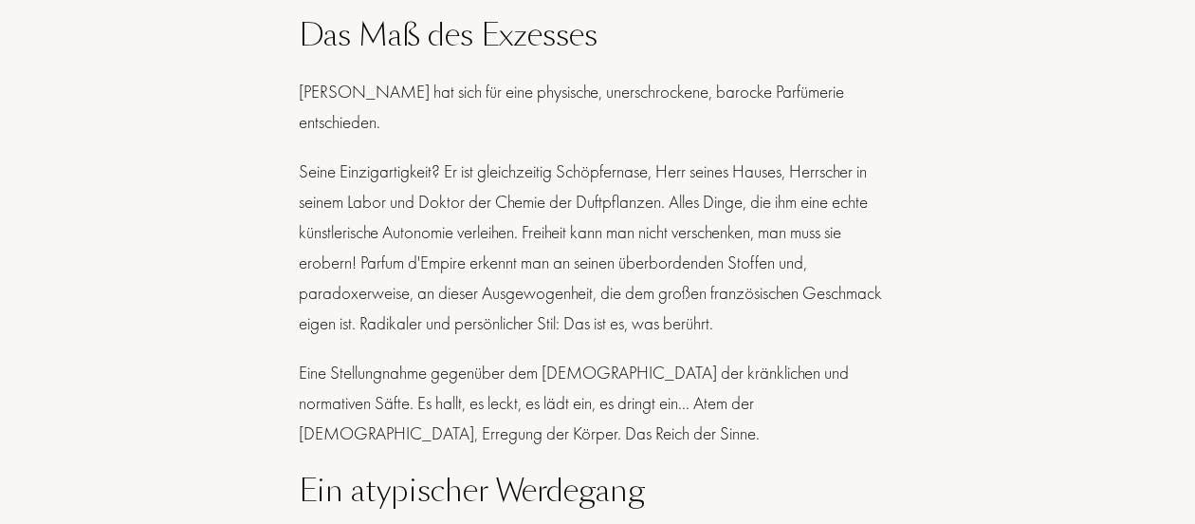
scroll to position [1006, 0]
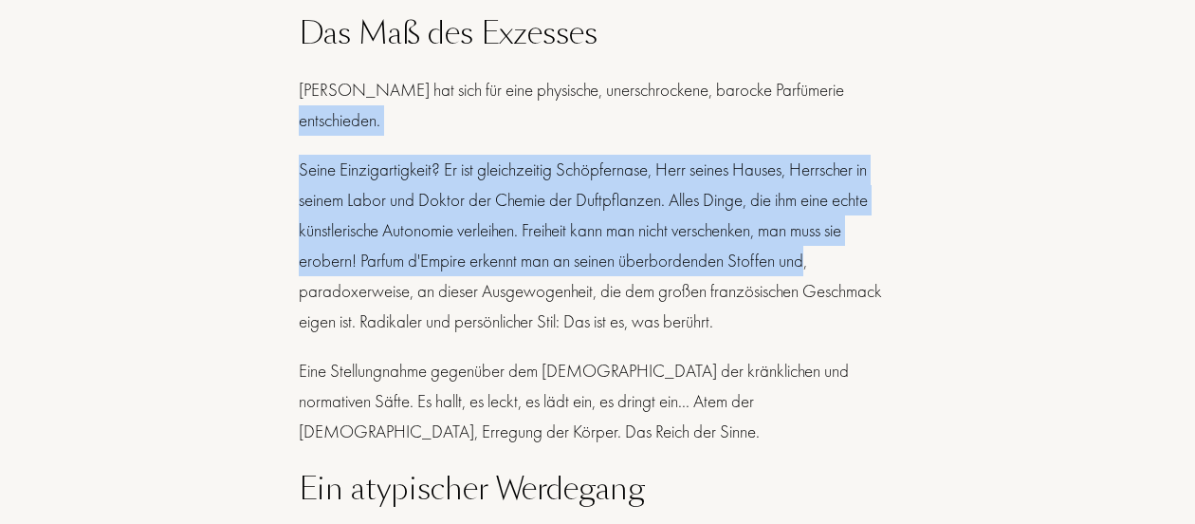
drag, startPoint x: 850, startPoint y: 141, endPoint x: 852, endPoint y: 91, distance: 50.3
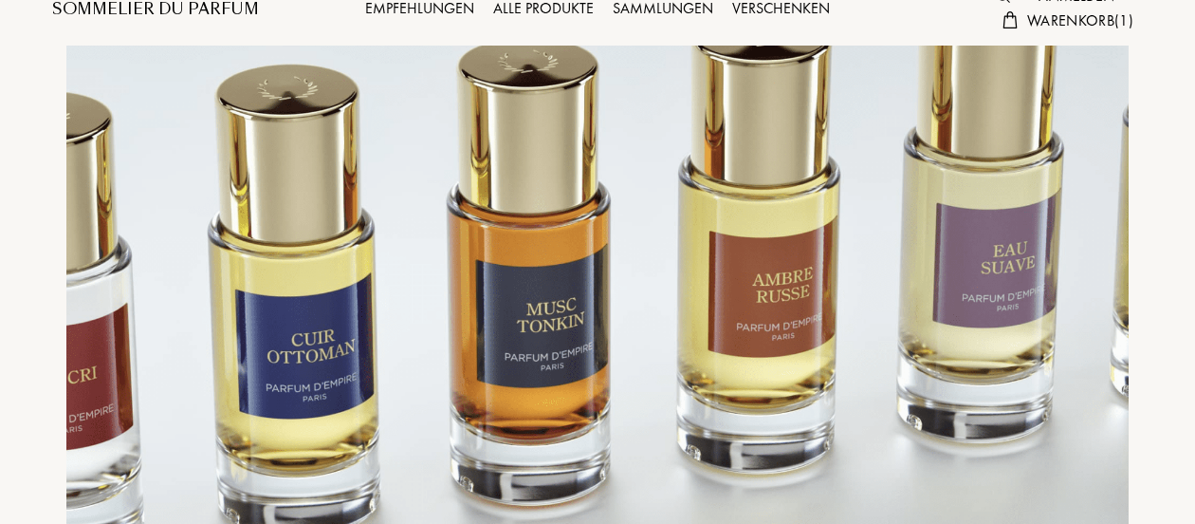
scroll to position [0, 0]
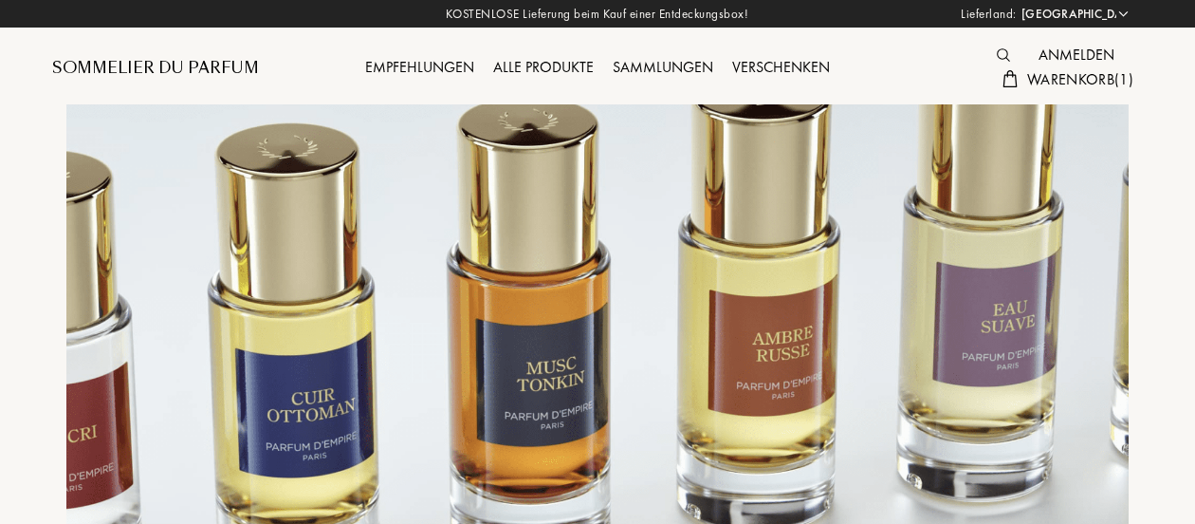
click at [433, 62] on div "Empfehlungen" at bounding box center [420, 68] width 128 height 25
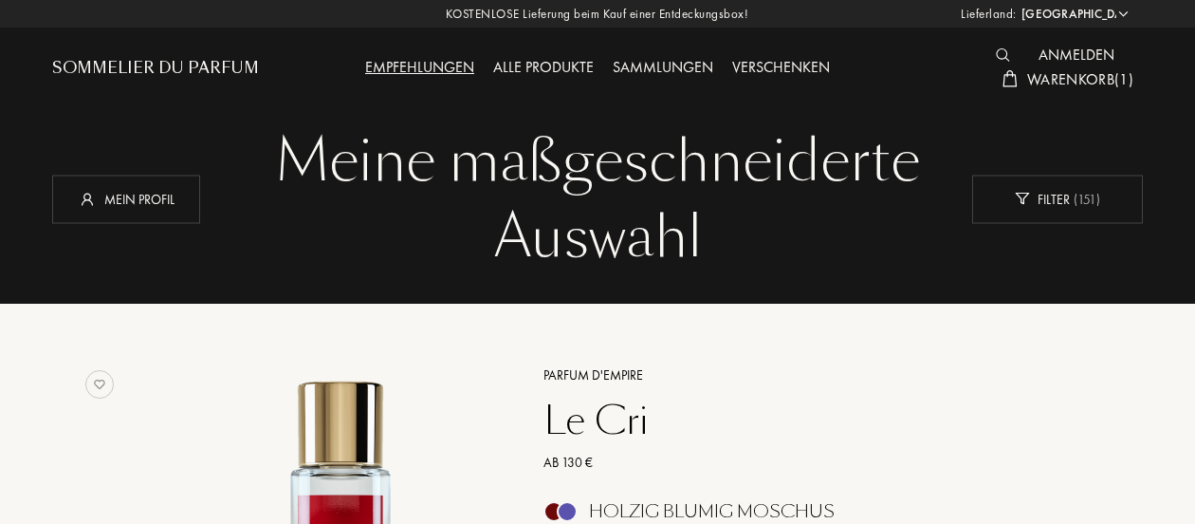
select select "DE"
click at [753, 65] on div "Verschenken" at bounding box center [781, 68] width 117 height 25
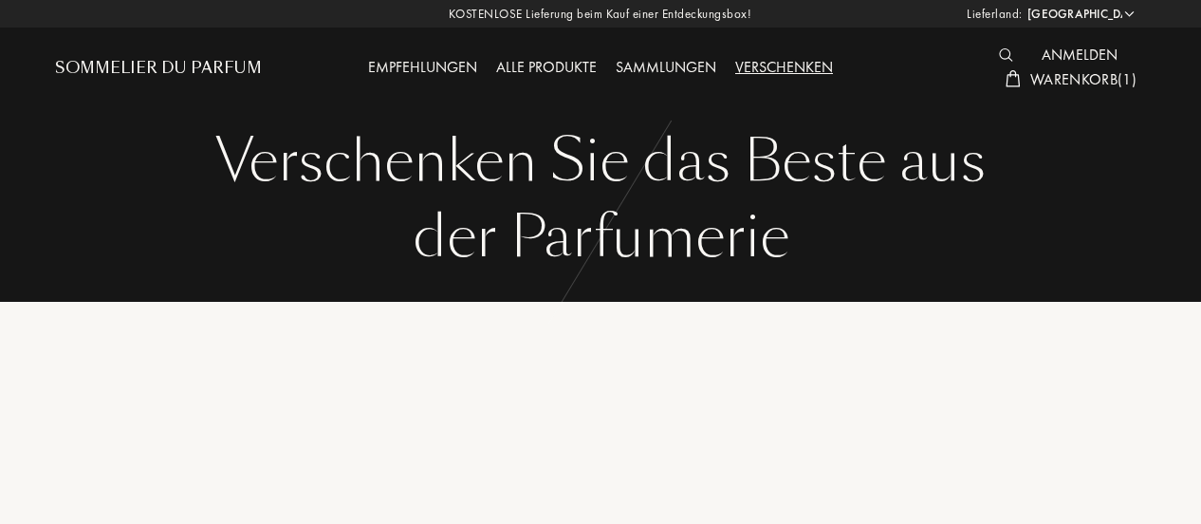
select select "DE"
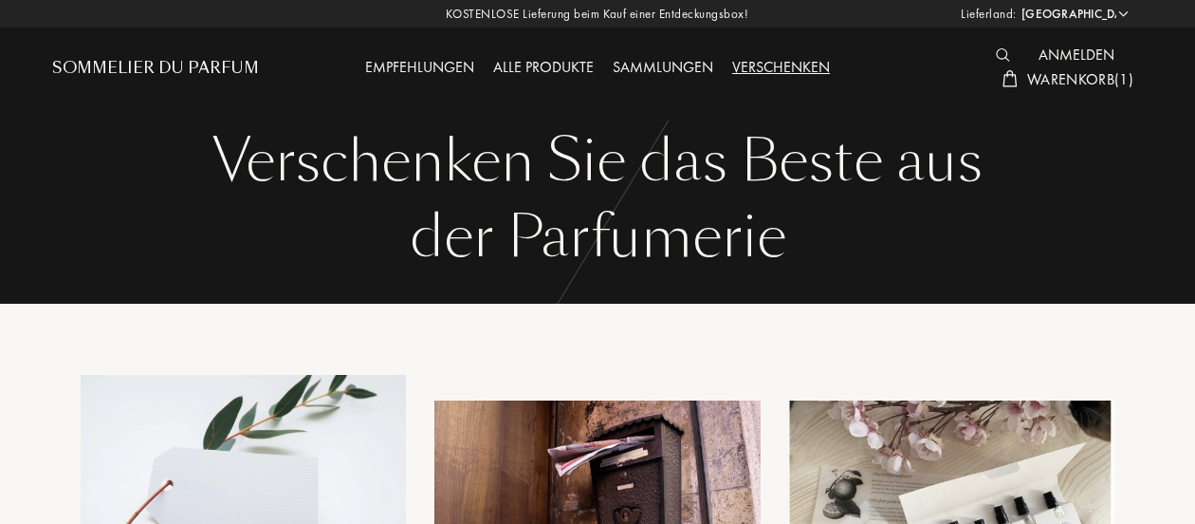
click at [563, 67] on div "Alle Produkte" at bounding box center [544, 68] width 120 height 25
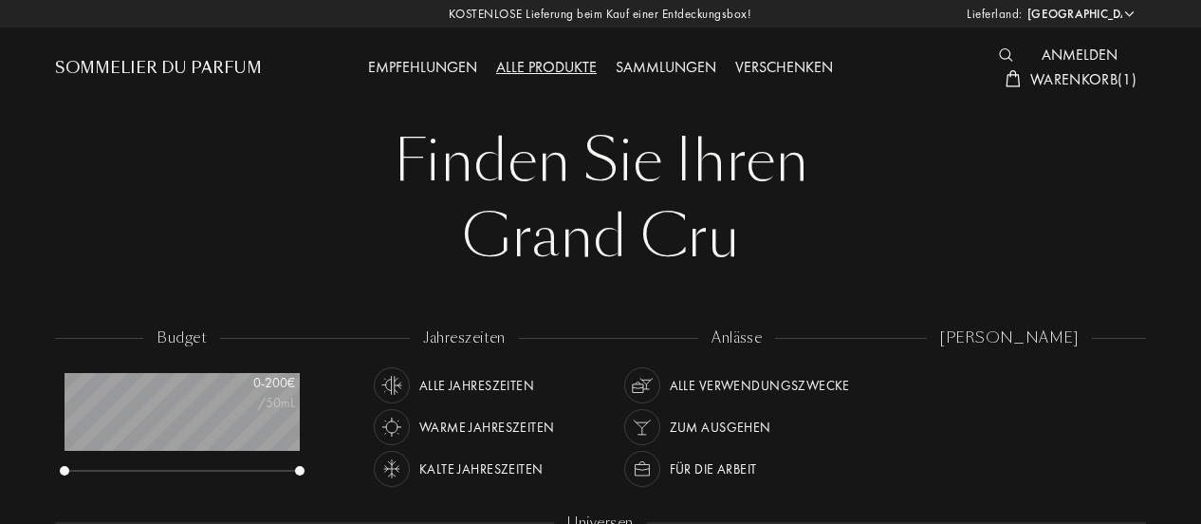
select select "DE"
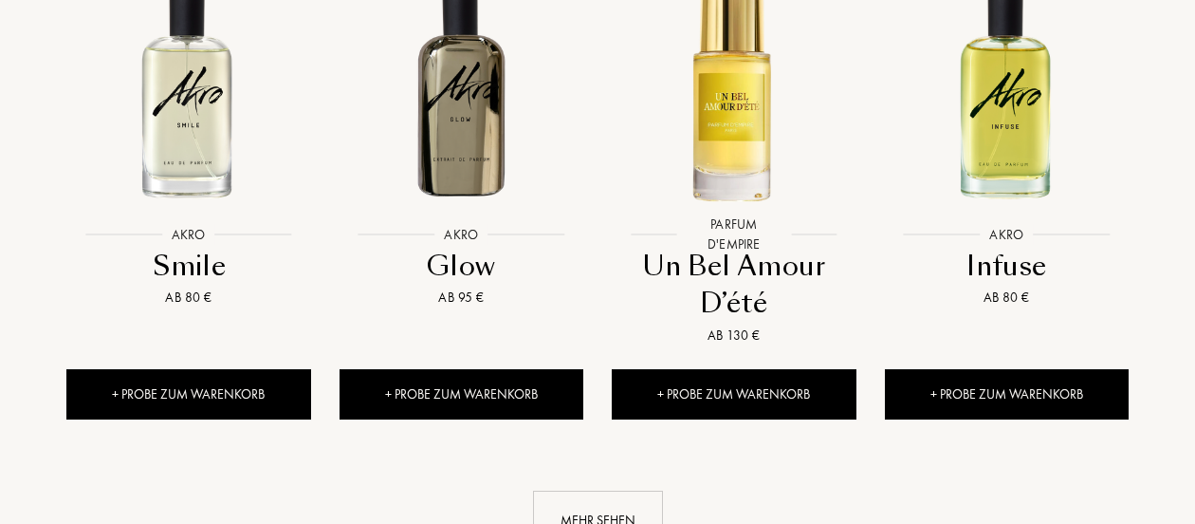
scroll to position [1935, 0]
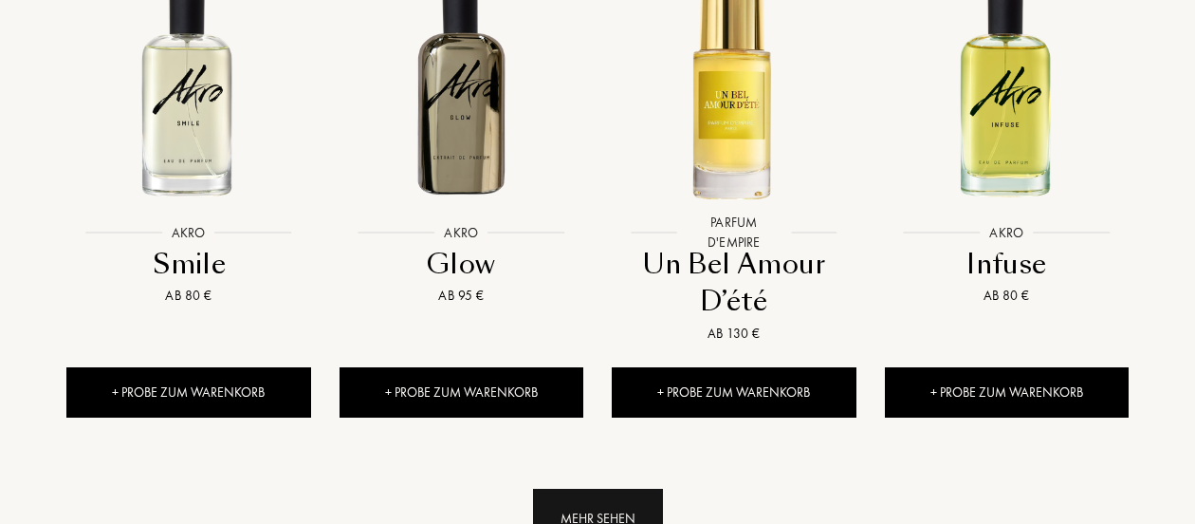
click at [571, 489] on div "Mehr sehen" at bounding box center [598, 519] width 130 height 60
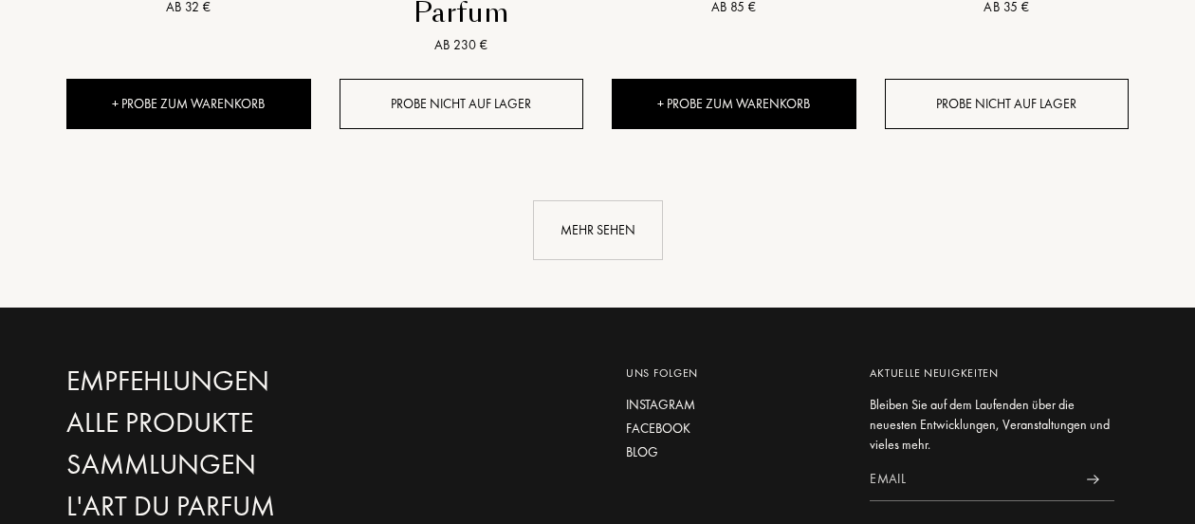
scroll to position [3738, 0]
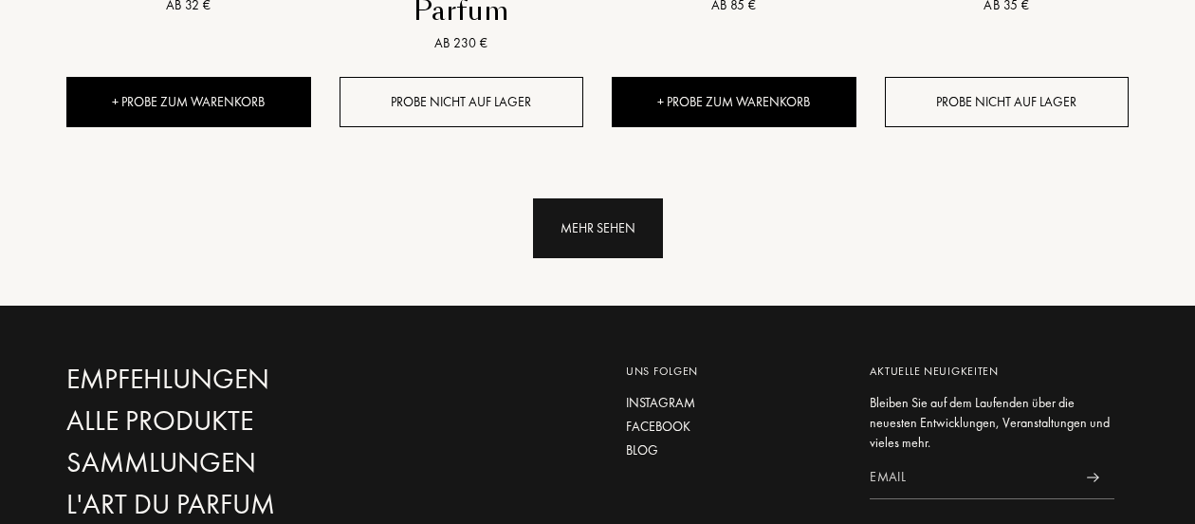
click at [583, 198] on div "Mehr sehen" at bounding box center [598, 228] width 130 height 60
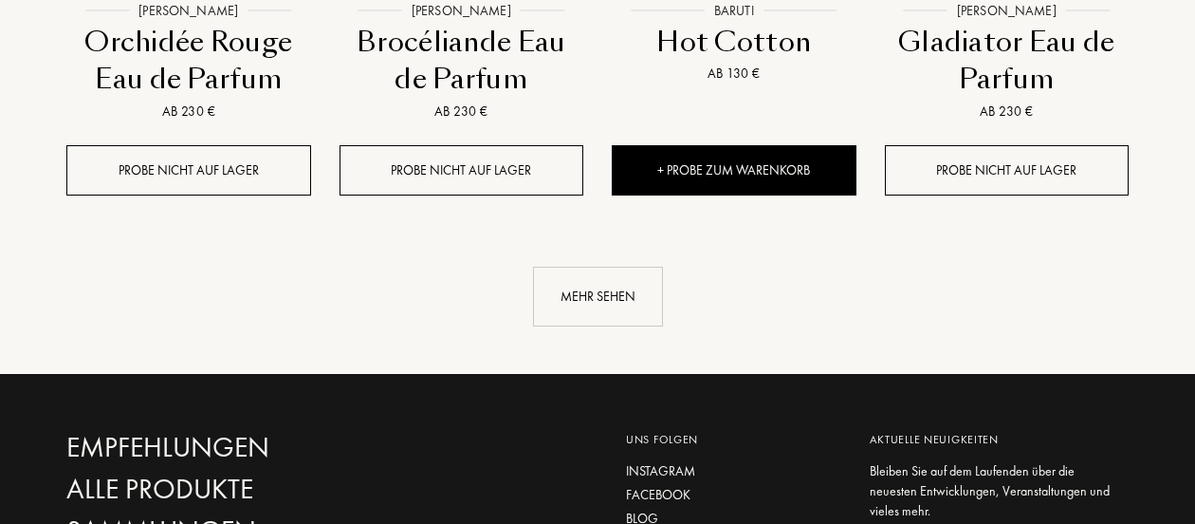
scroll to position [5205, 0]
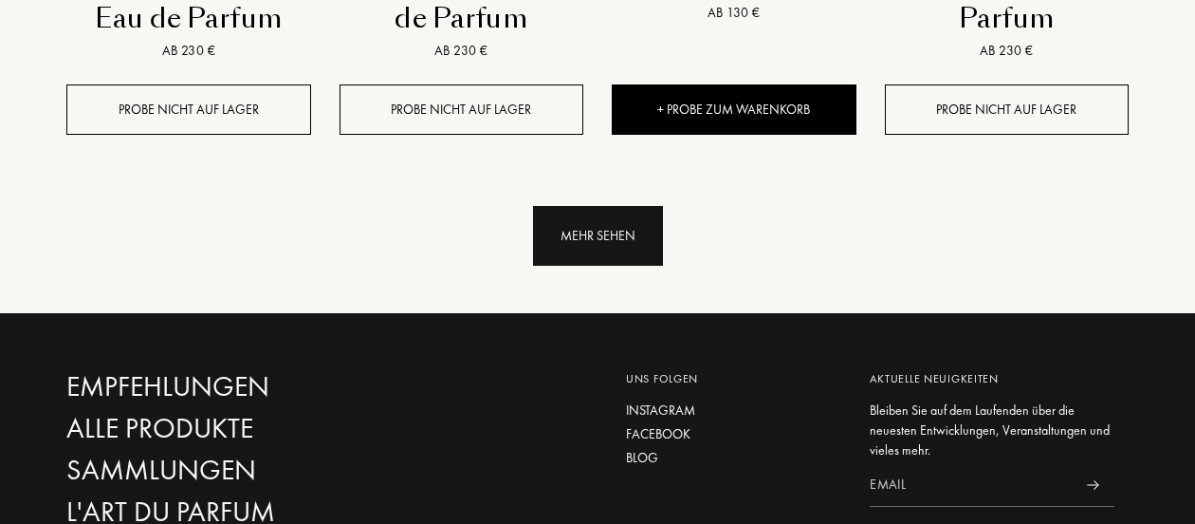
click at [585, 207] on div "Mehr sehen" at bounding box center [598, 236] width 130 height 60
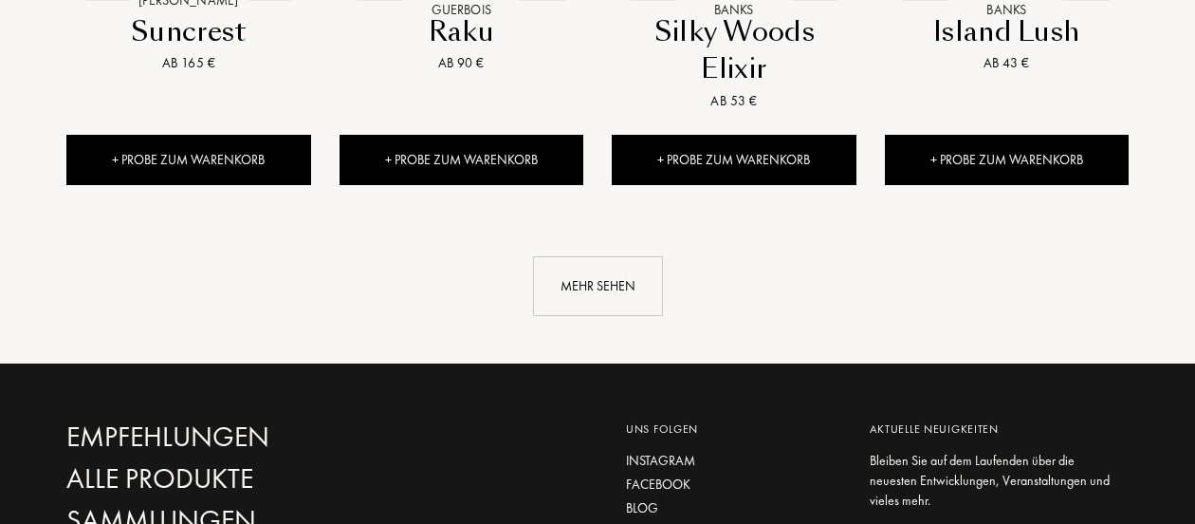
scroll to position [6603, 0]
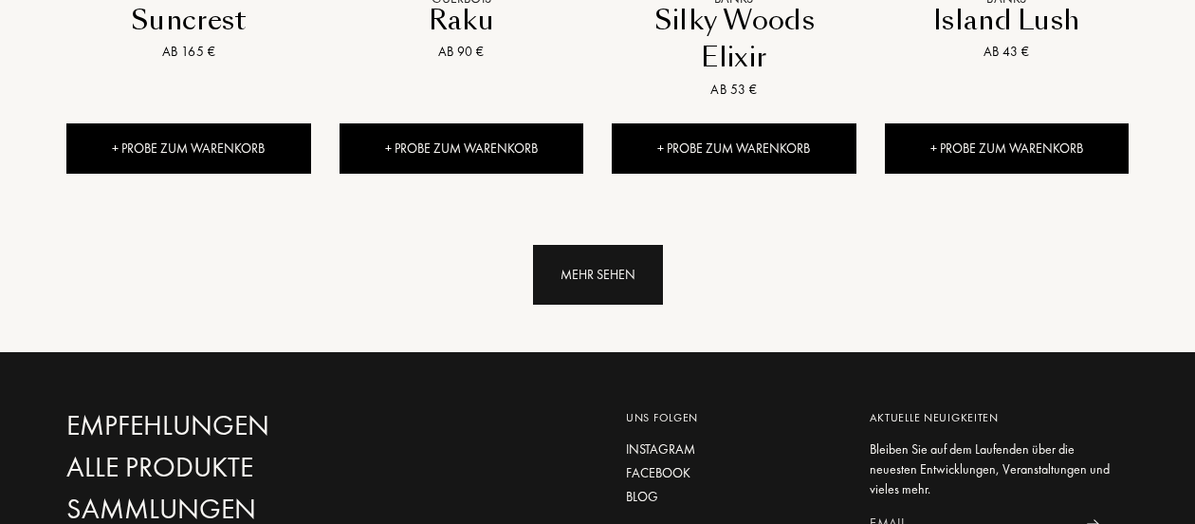
click at [578, 245] on div "Mehr sehen" at bounding box center [598, 275] width 130 height 60
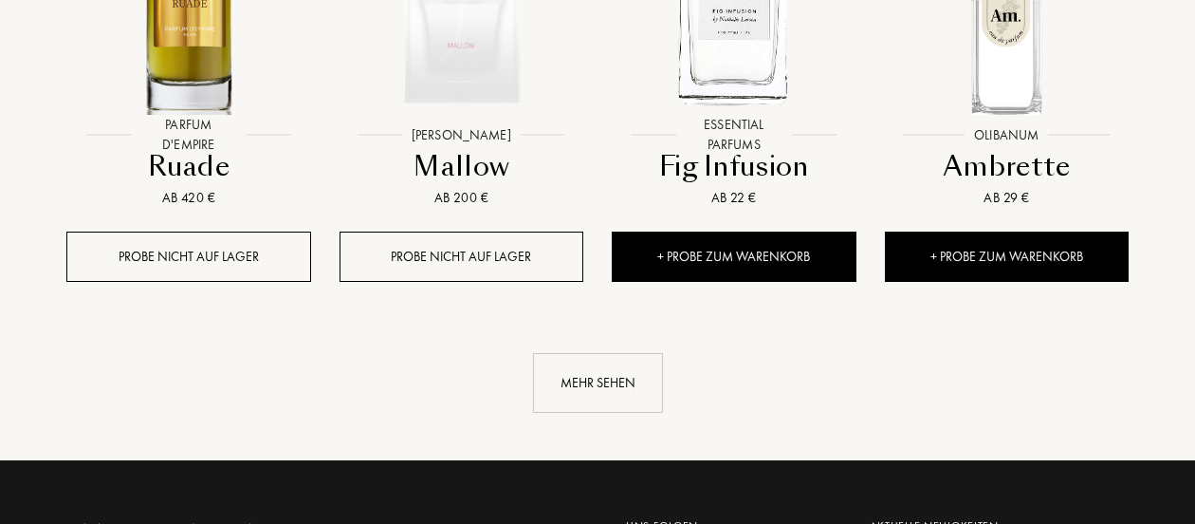
scroll to position [7975, 0]
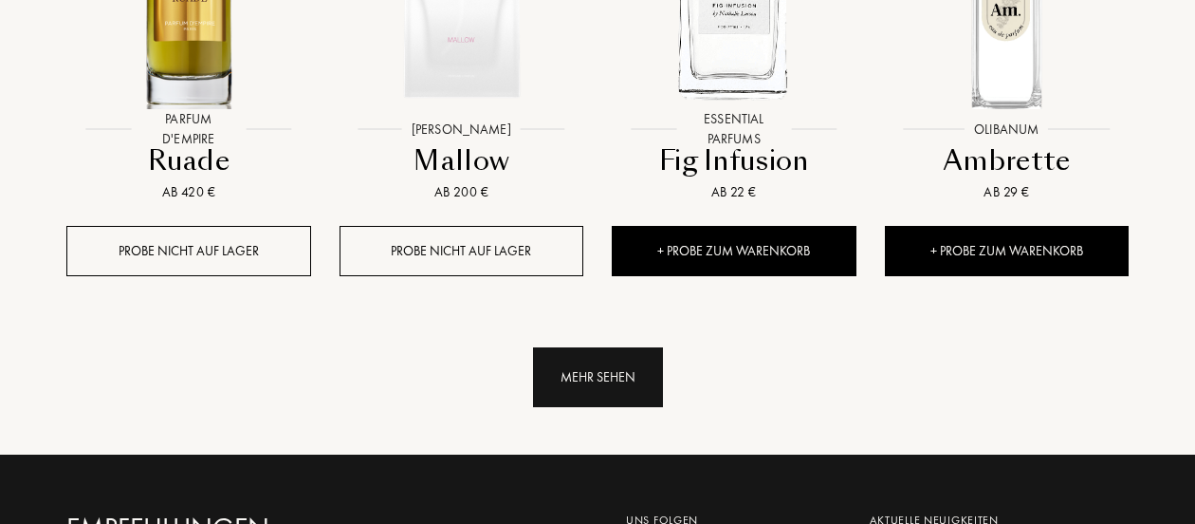
click at [594, 350] on div "Mehr sehen" at bounding box center [598, 377] width 130 height 60
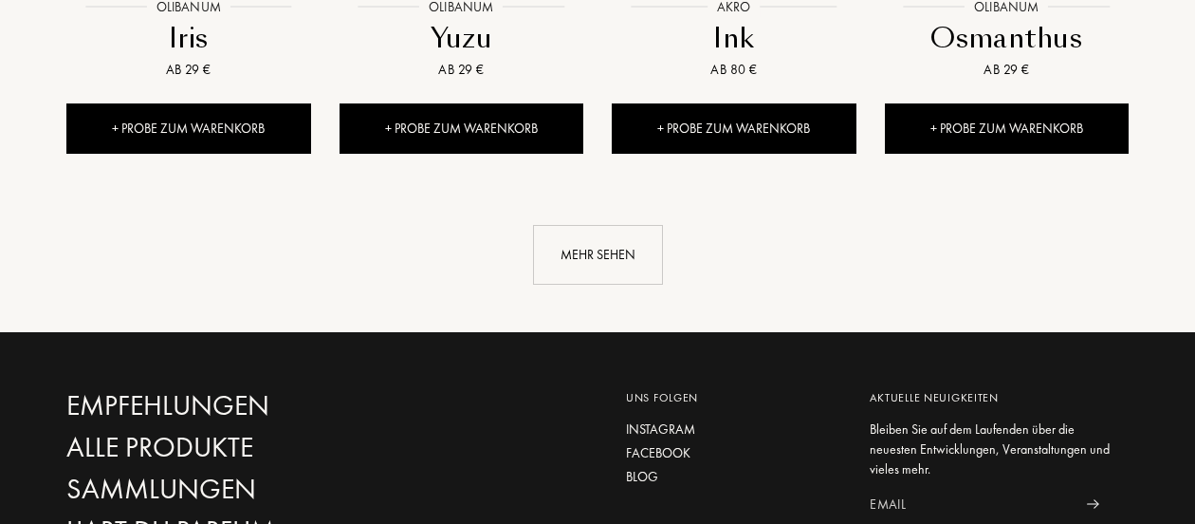
scroll to position [9537, 0]
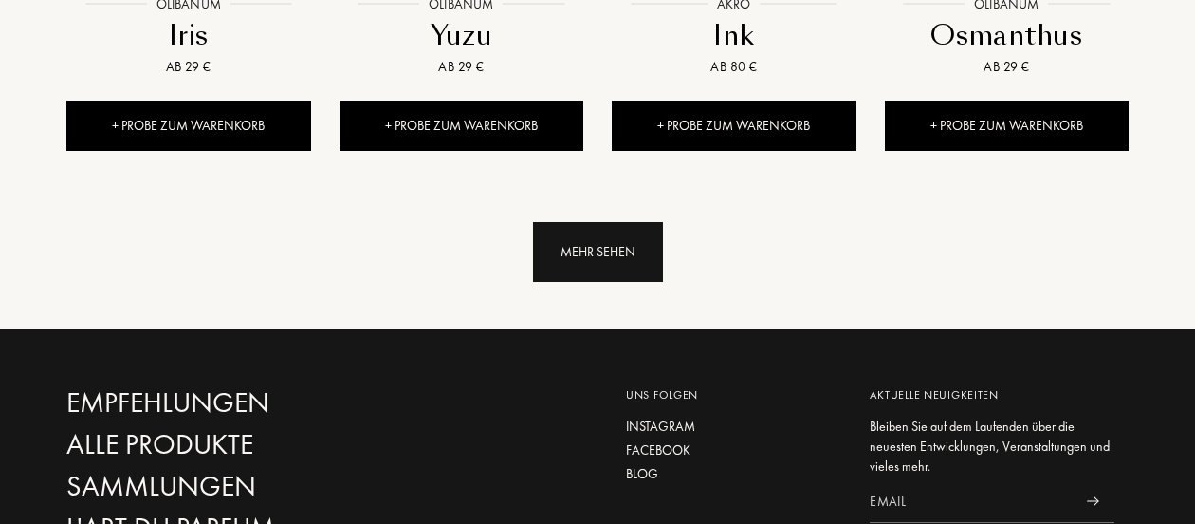
click at [587, 222] on div "Mehr sehen" at bounding box center [598, 252] width 130 height 60
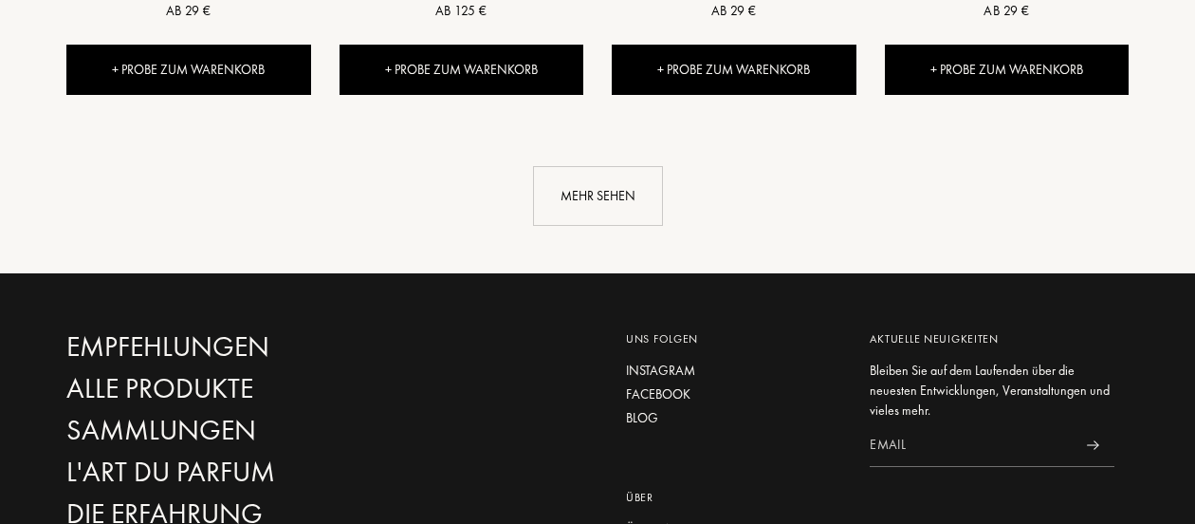
scroll to position [10998, 0]
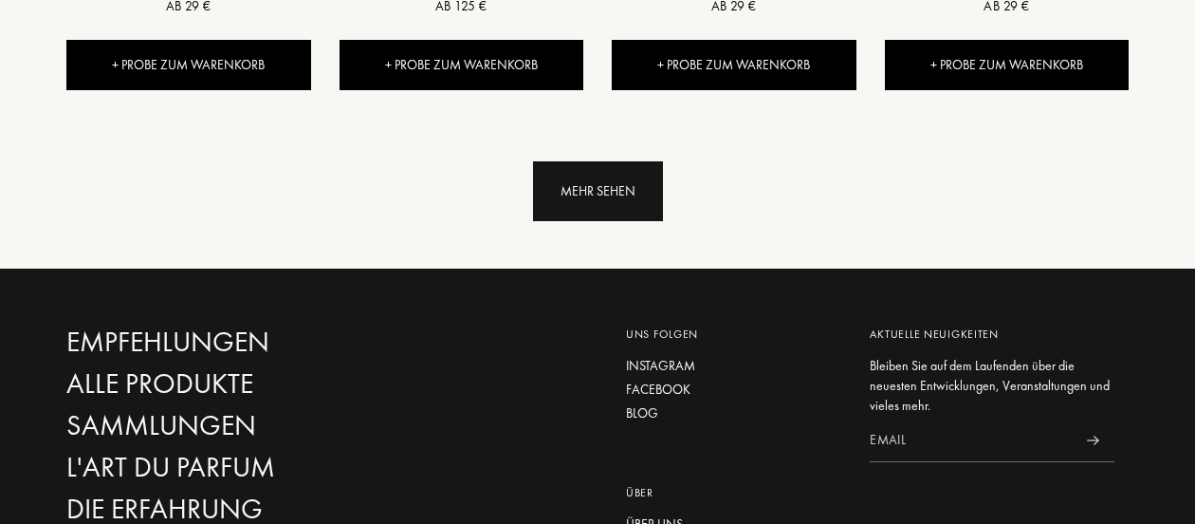
click at [555, 162] on div "Mehr sehen" at bounding box center [598, 191] width 130 height 60
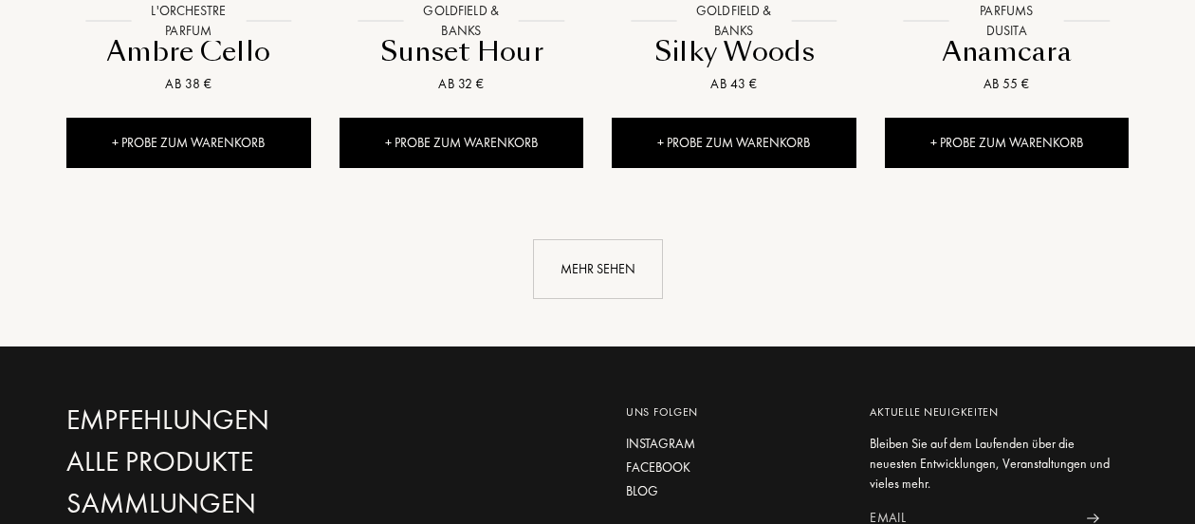
scroll to position [12326, 0]
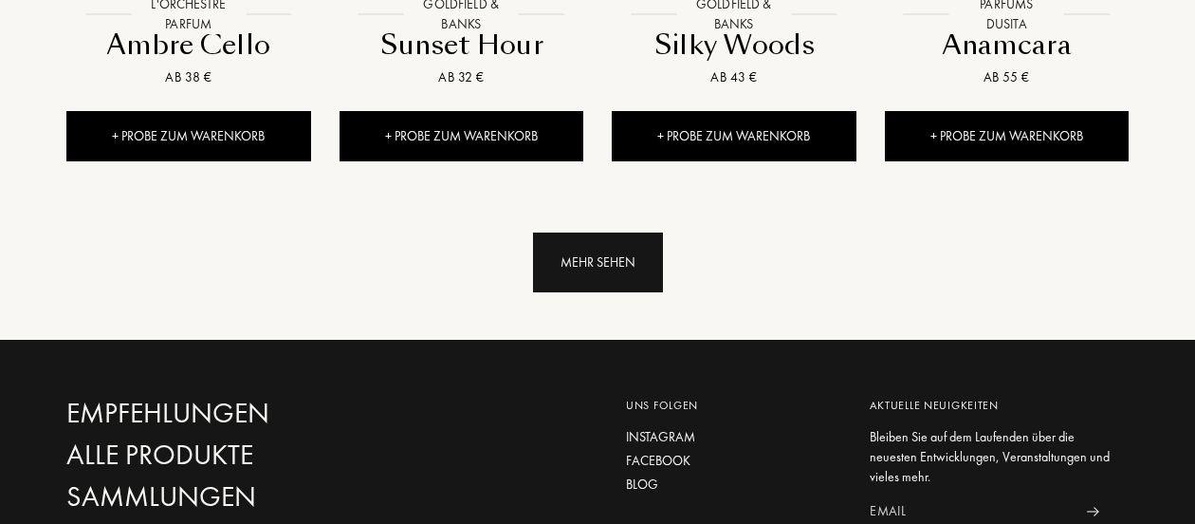
click at [595, 232] on div "Mehr sehen" at bounding box center [598, 262] width 130 height 60
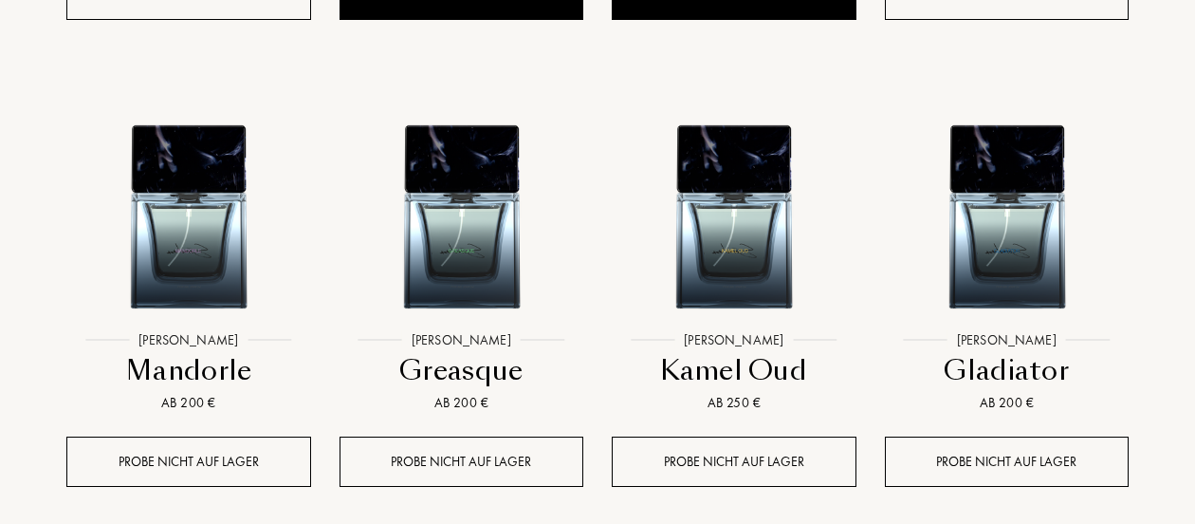
scroll to position [13439, 0]
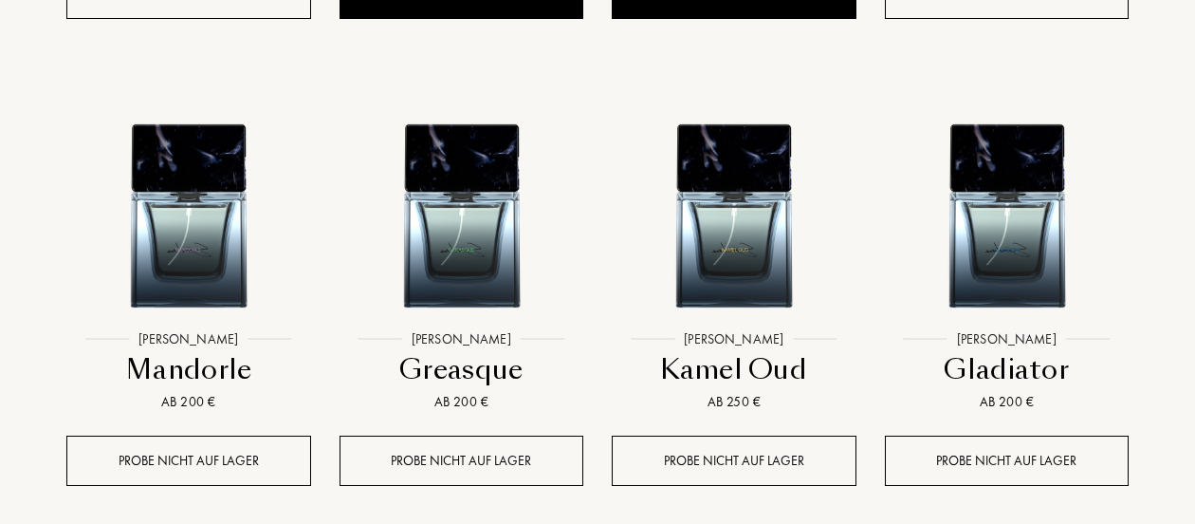
click at [66, 435] on div "Probe nicht auf Lager" at bounding box center [188, 460] width 245 height 50
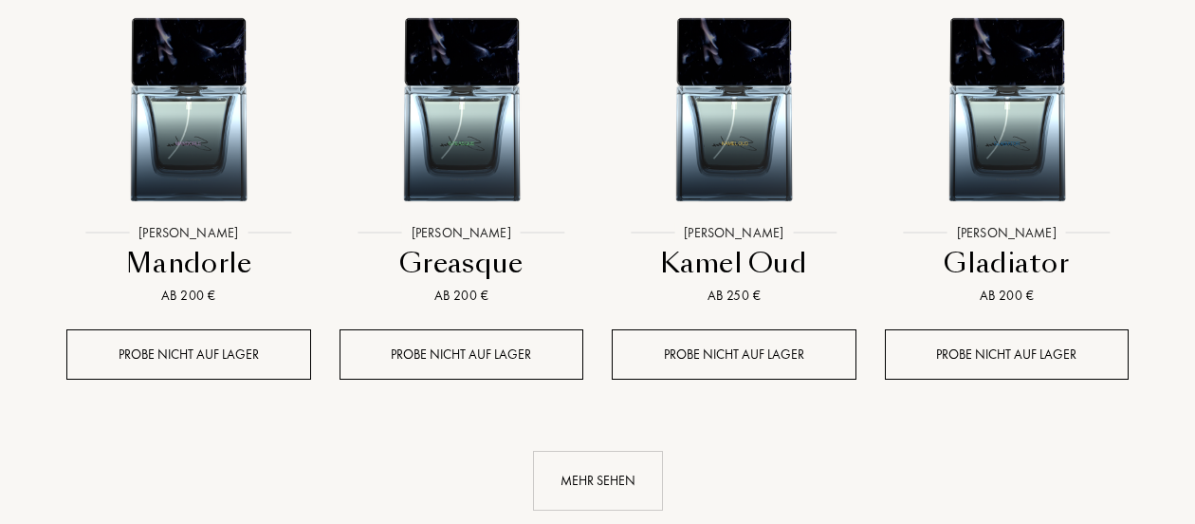
scroll to position [13617, 0]
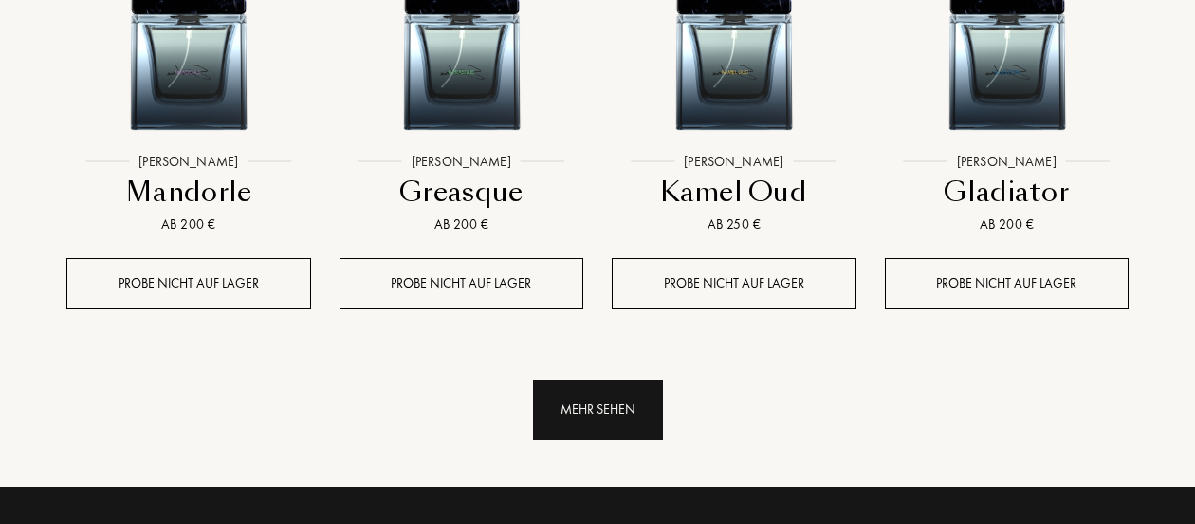
click at [588, 379] on div "Mehr sehen" at bounding box center [598, 409] width 130 height 60
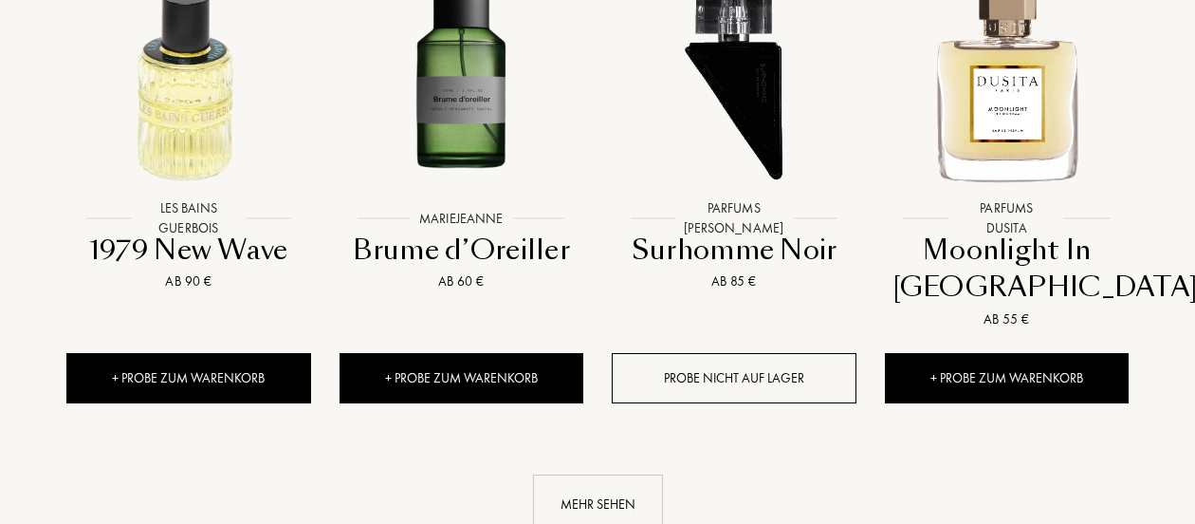
scroll to position [15002, 0]
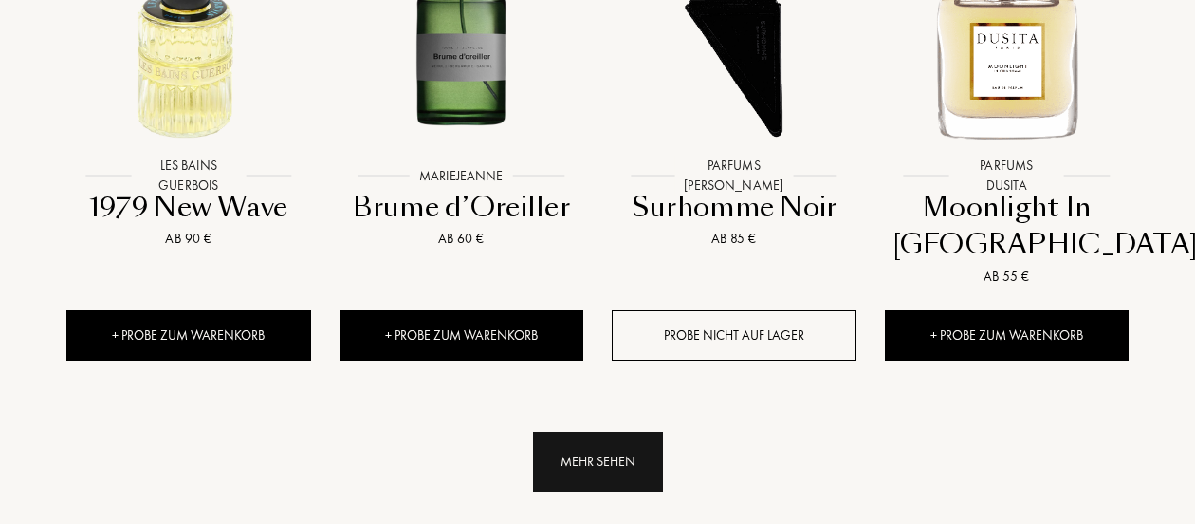
click at [592, 432] on div "Mehr sehen" at bounding box center [598, 462] width 130 height 60
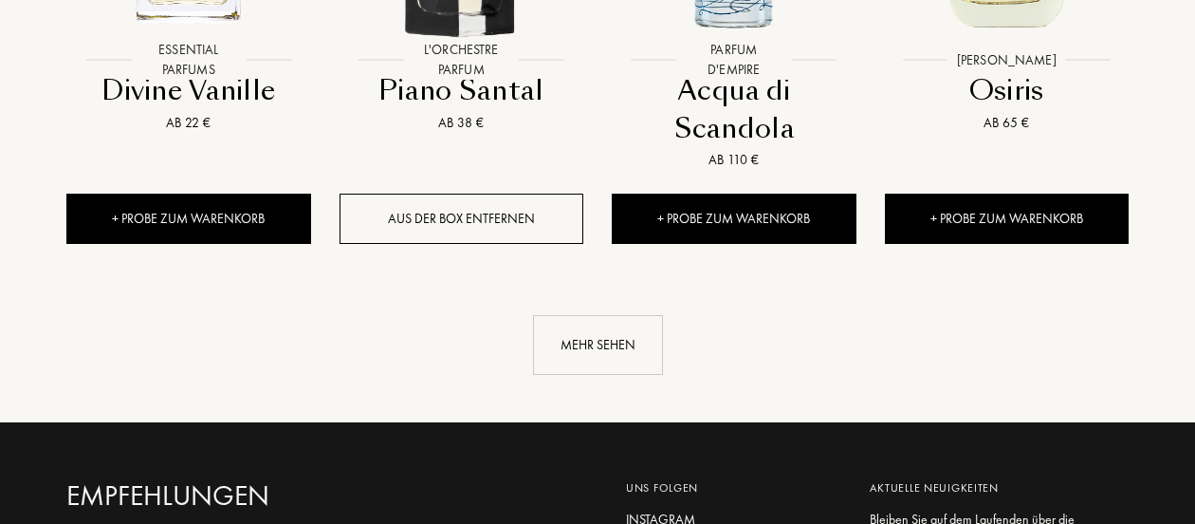
scroll to position [16596, 0]
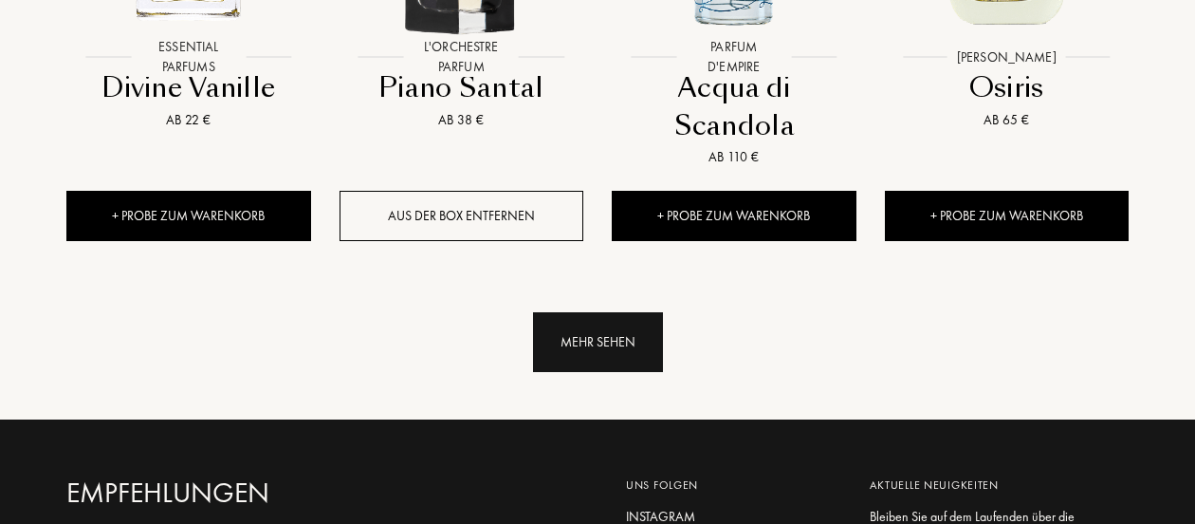
click at [580, 312] on div "Mehr sehen" at bounding box center [598, 342] width 130 height 60
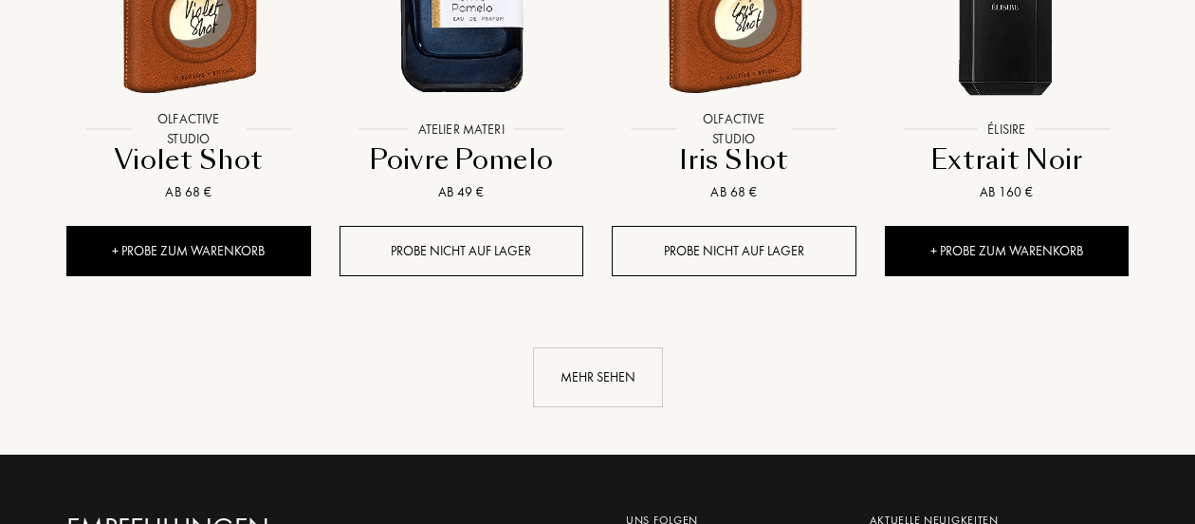
scroll to position [17962, 0]
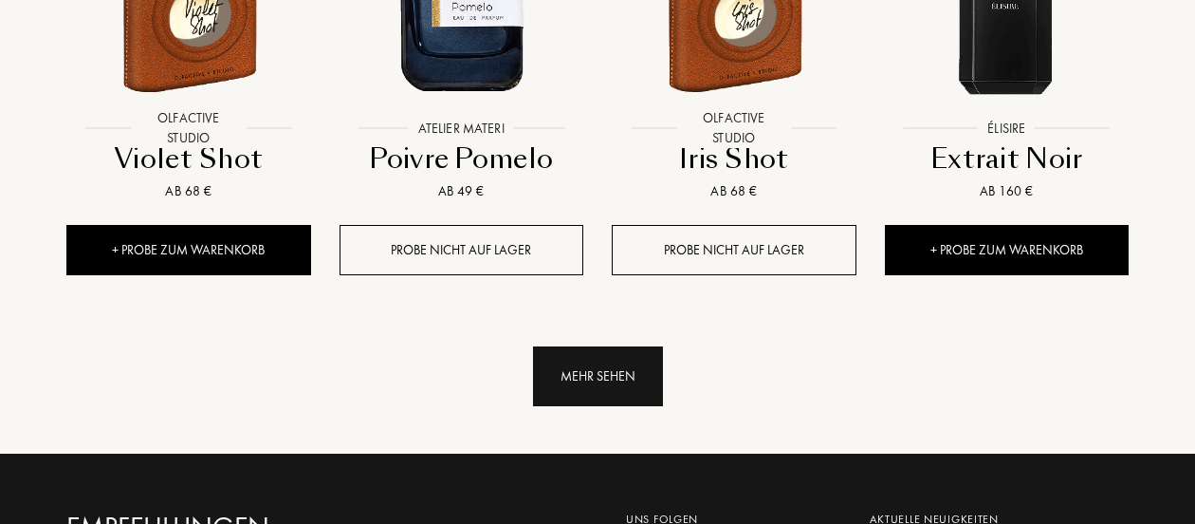
click at [611, 346] on div "Mehr sehen" at bounding box center [598, 376] width 130 height 60
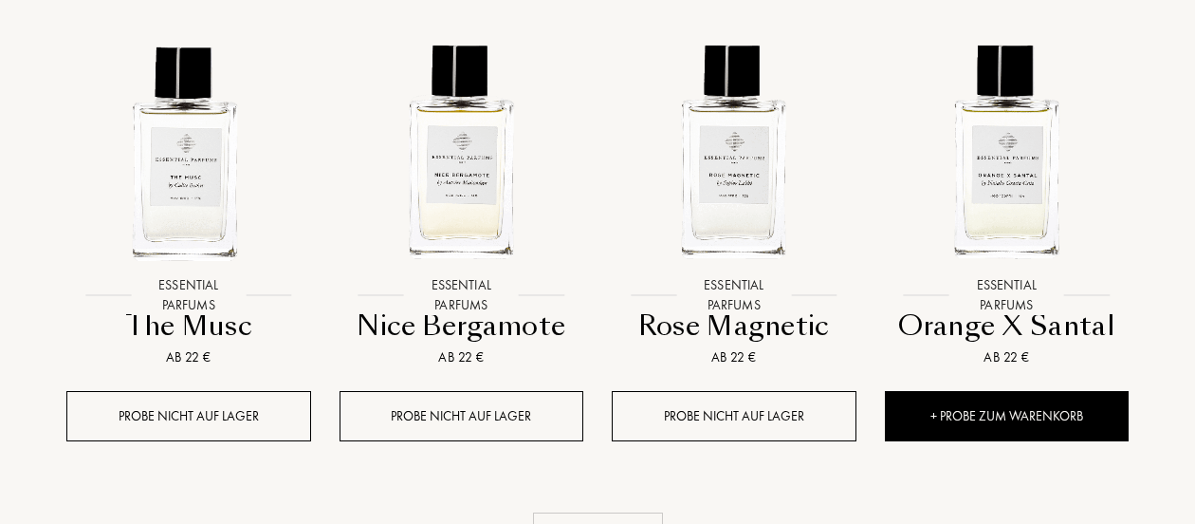
scroll to position [19233, 0]
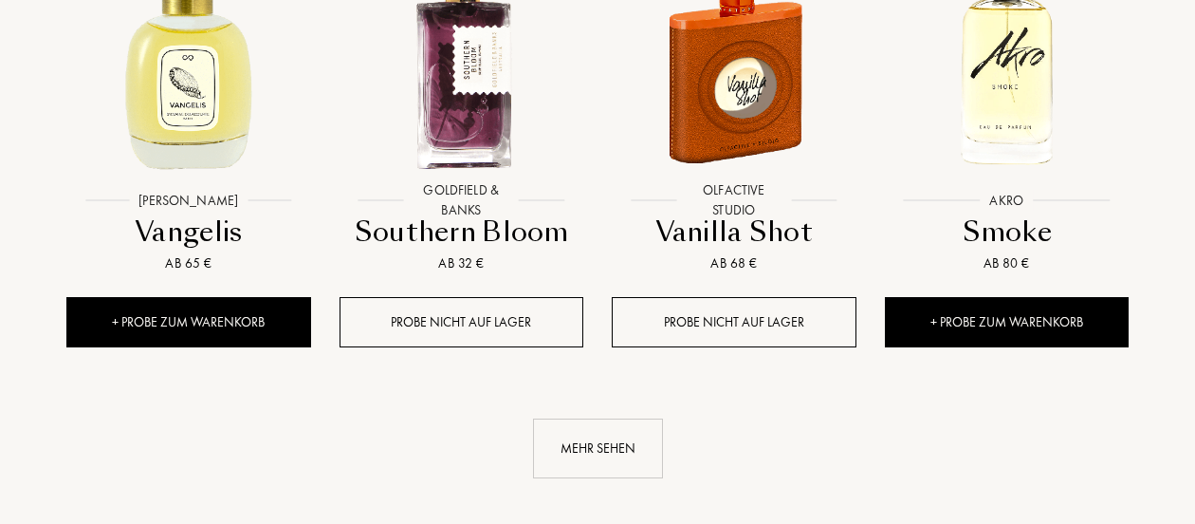
scroll to position [20770, 0]
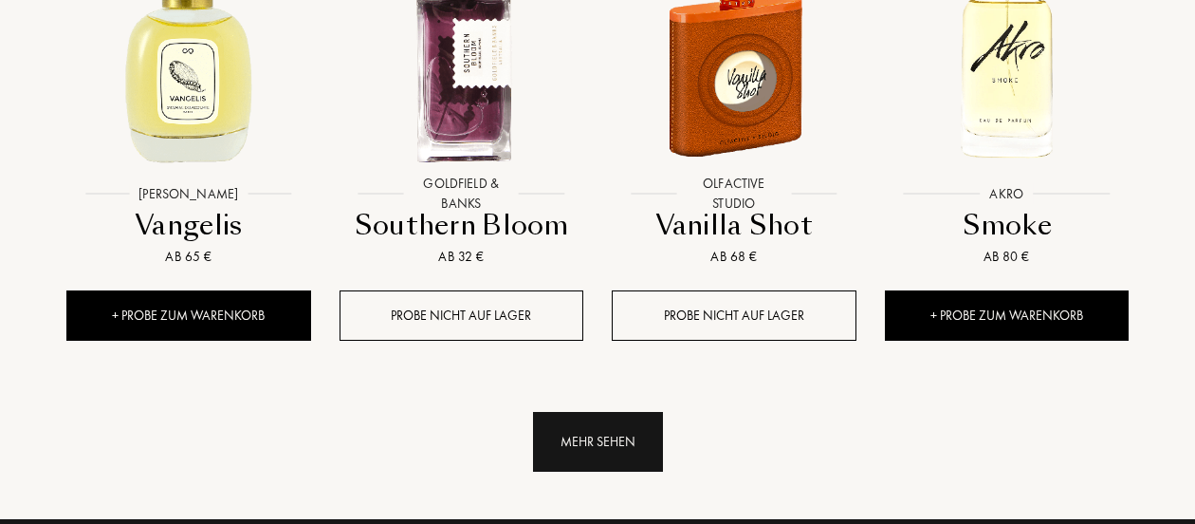
click at [596, 412] on div "Mehr sehen" at bounding box center [598, 442] width 130 height 60
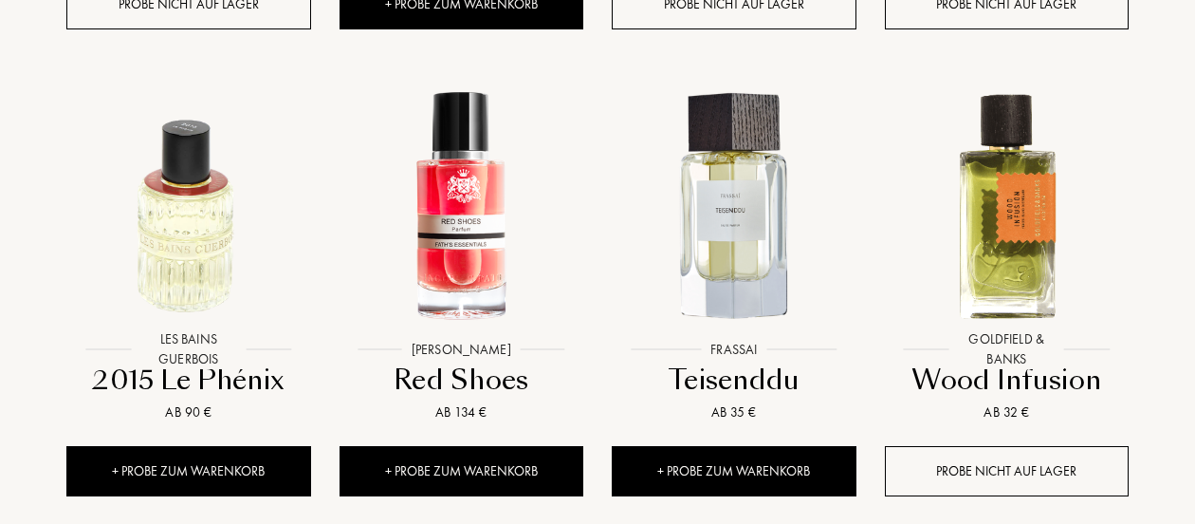
scroll to position [22091, 0]
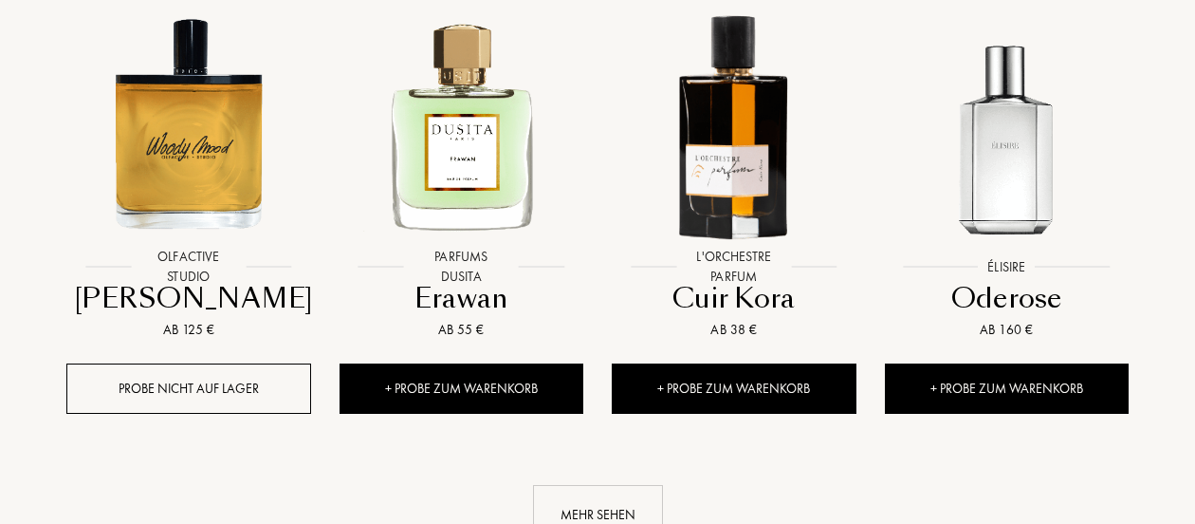
scroll to position [23571, 0]
click at [600, 485] on div "Mehr sehen" at bounding box center [598, 515] width 130 height 60
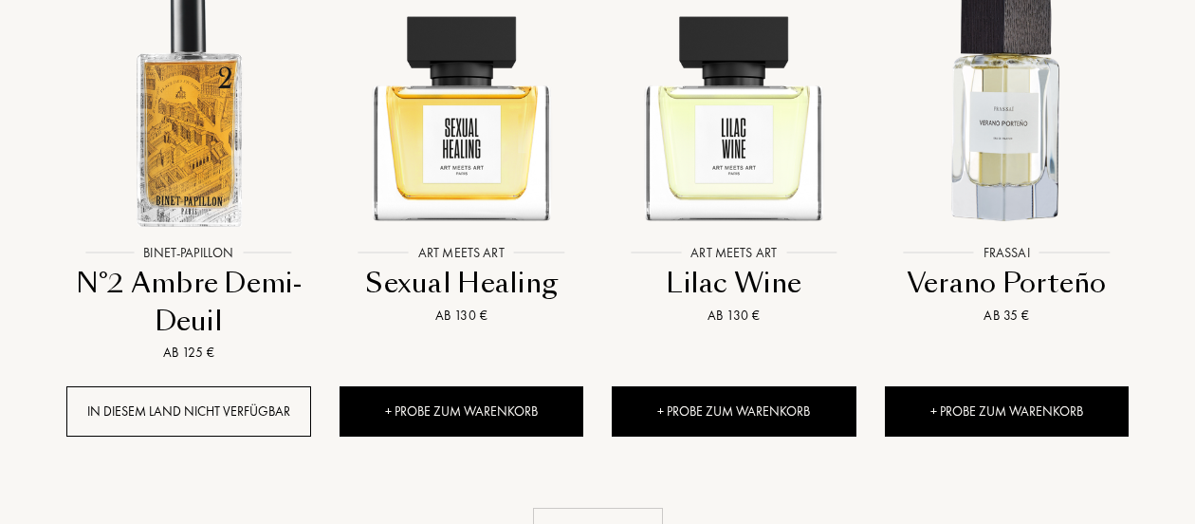
scroll to position [25065, 0]
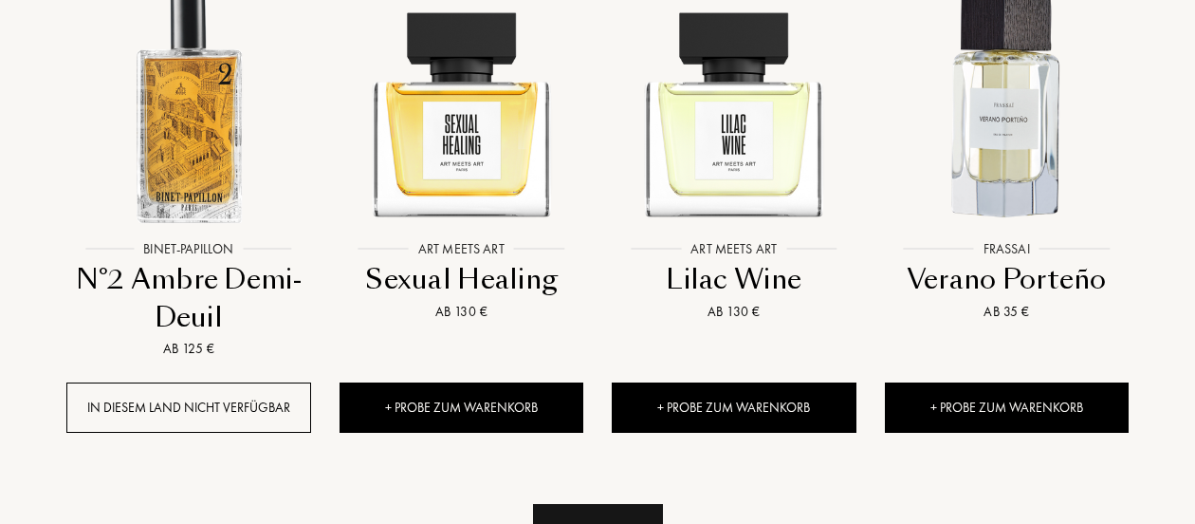
click at [603, 504] on div "Mehr sehen" at bounding box center [598, 534] width 130 height 60
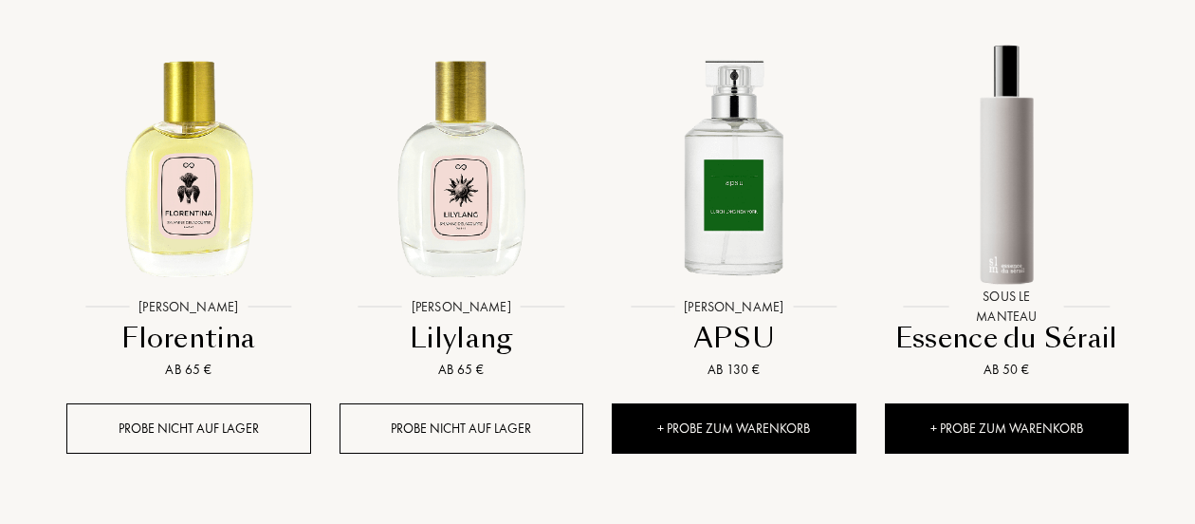
scroll to position [26519, 0]
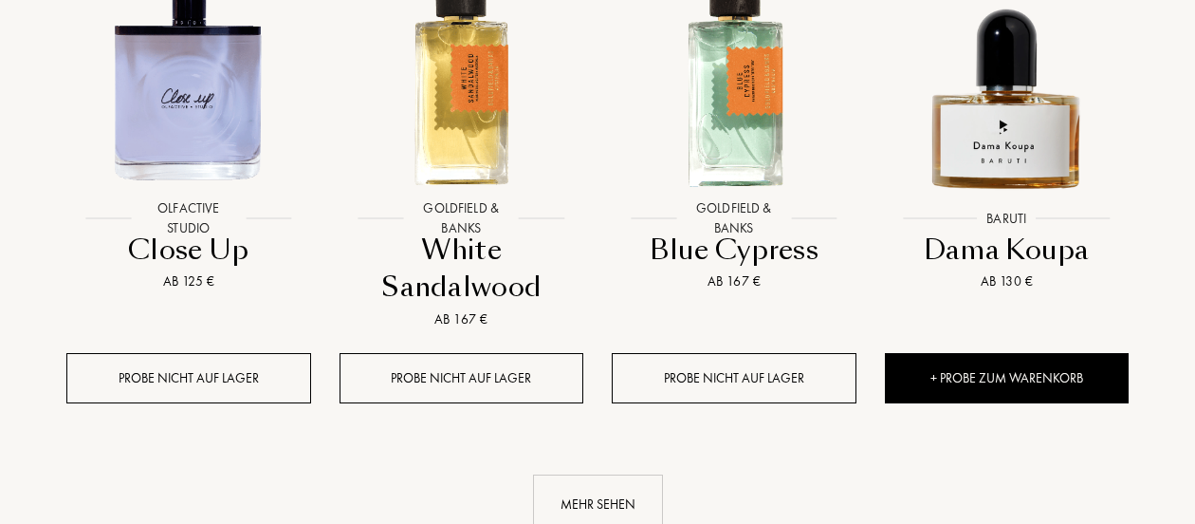
scroll to position [28056, 0]
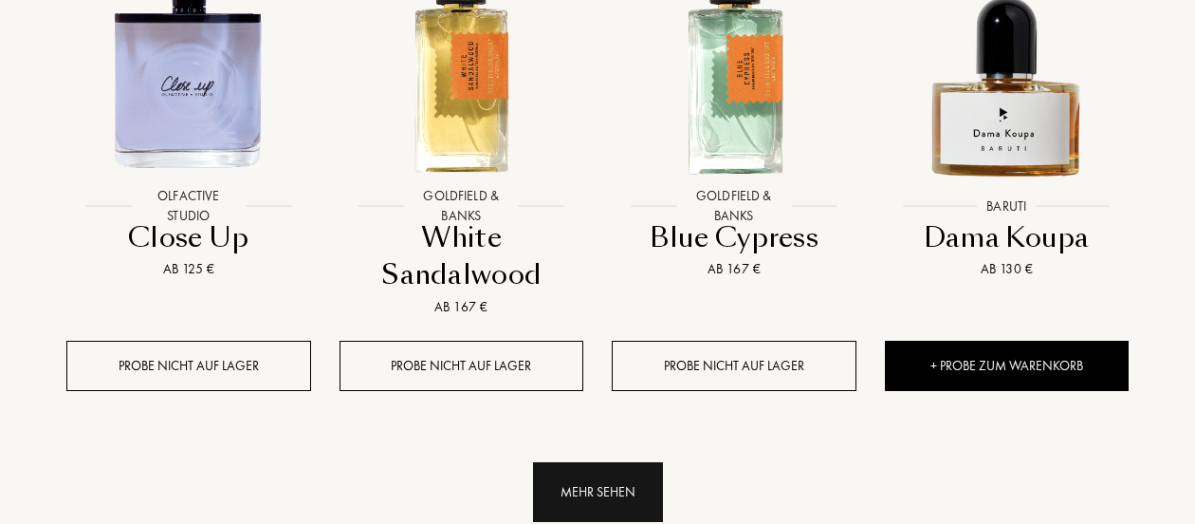
click at [609, 462] on div "Mehr sehen" at bounding box center [598, 492] width 130 height 60
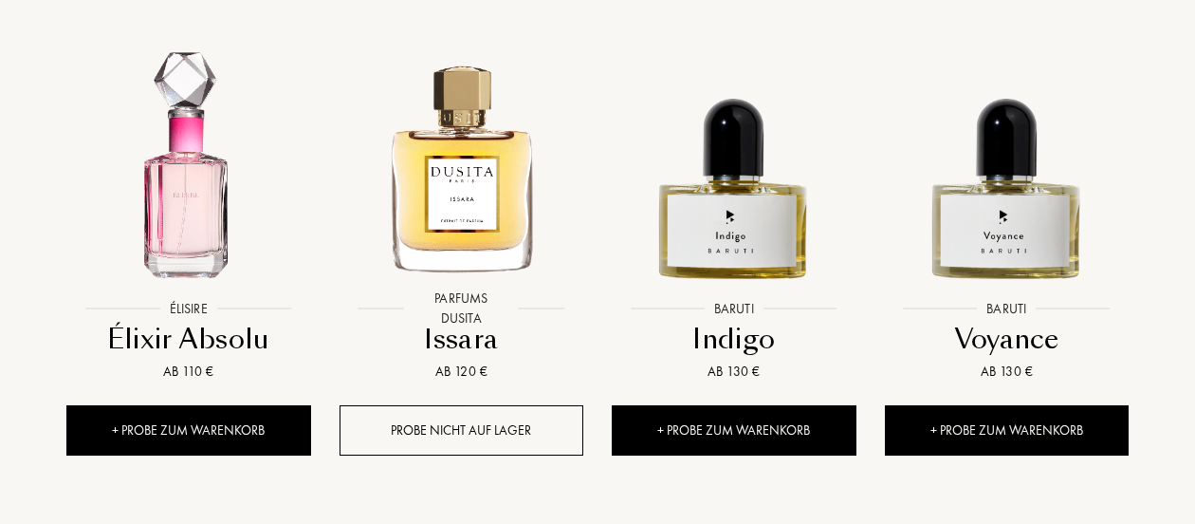
scroll to position [29434, 0]
